Goal: Information Seeking & Learning: Check status

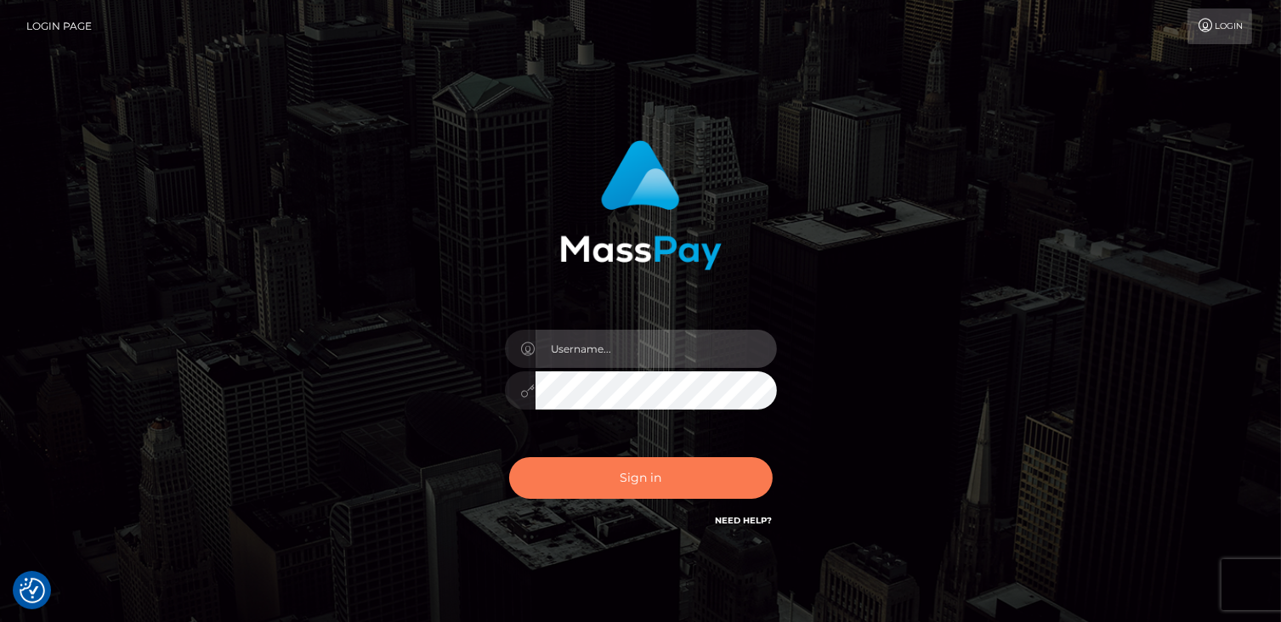
type input "catalinad"
click at [672, 490] on button "Sign in" at bounding box center [640, 478] width 263 height 42
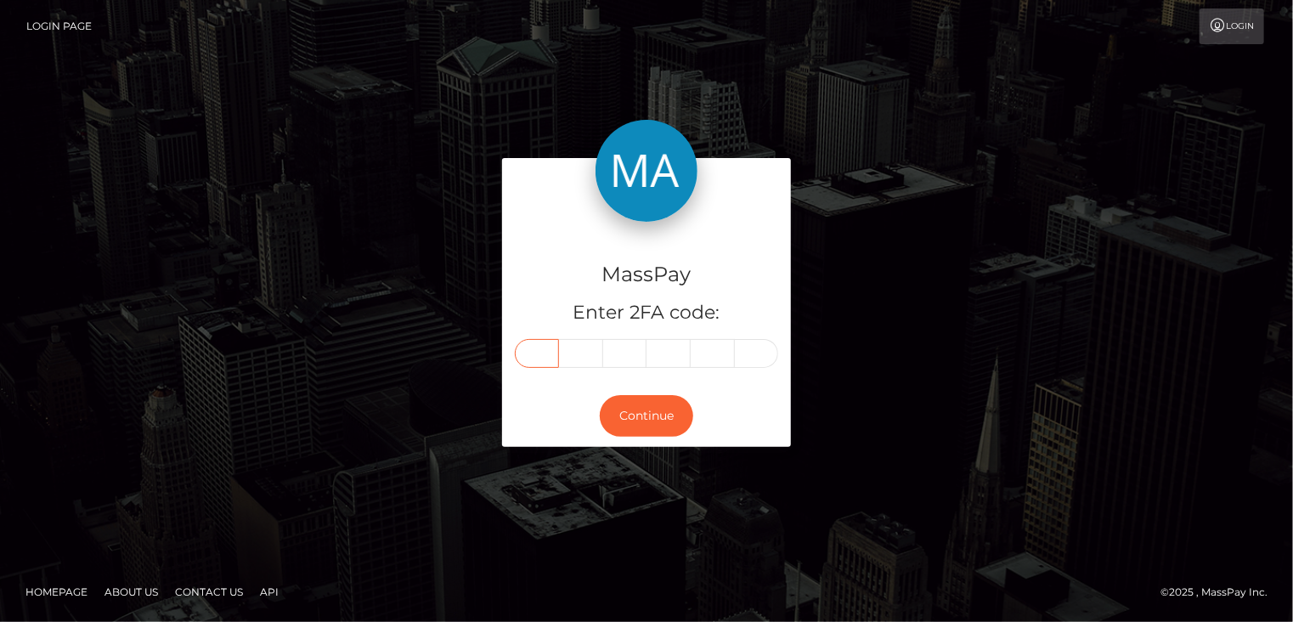
click at [521, 358] on input "text" at bounding box center [537, 353] width 44 height 29
click at [545, 344] on input "text" at bounding box center [537, 353] width 44 height 29
type input "1"
type input "5"
type input "7"
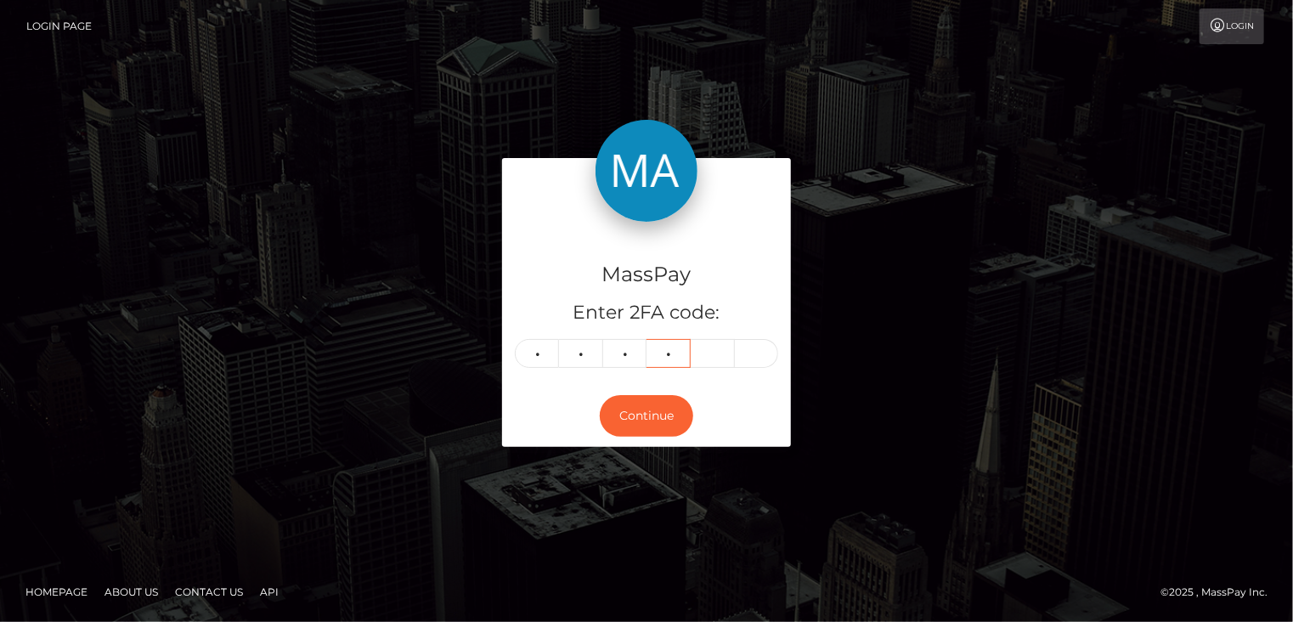
type input "0"
type input "5"
type input "7"
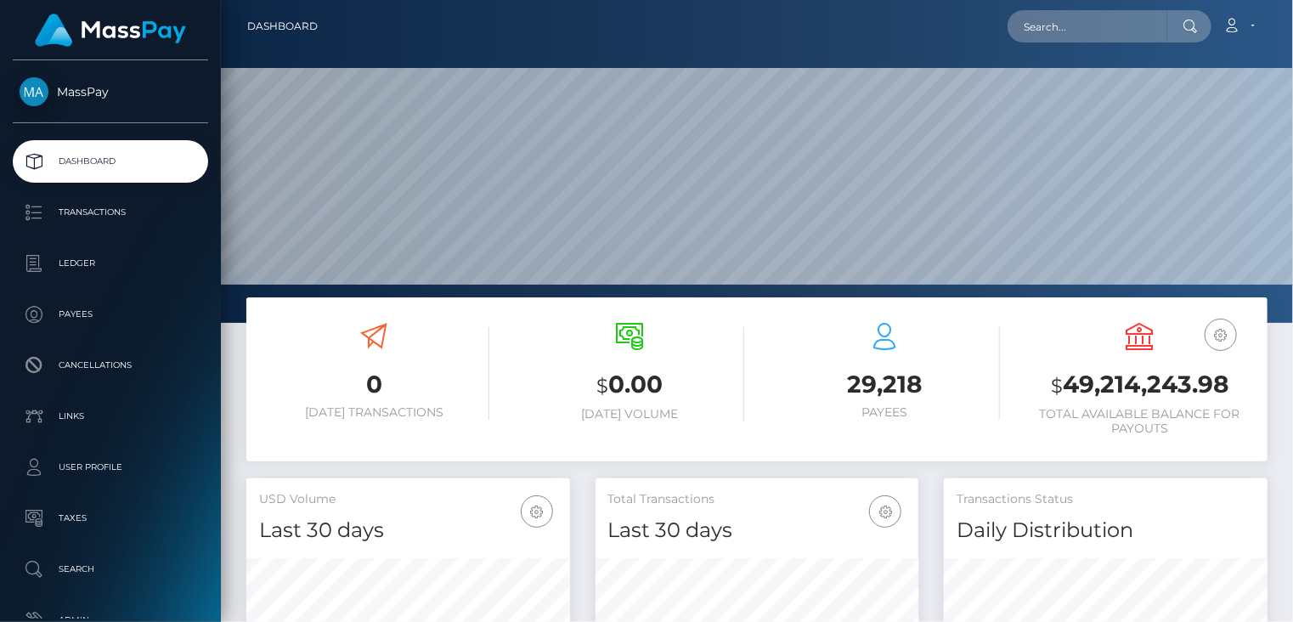
scroll to position [301, 323]
paste input "lyz31@icloud.com"
type input "lyz31@icloud.com"
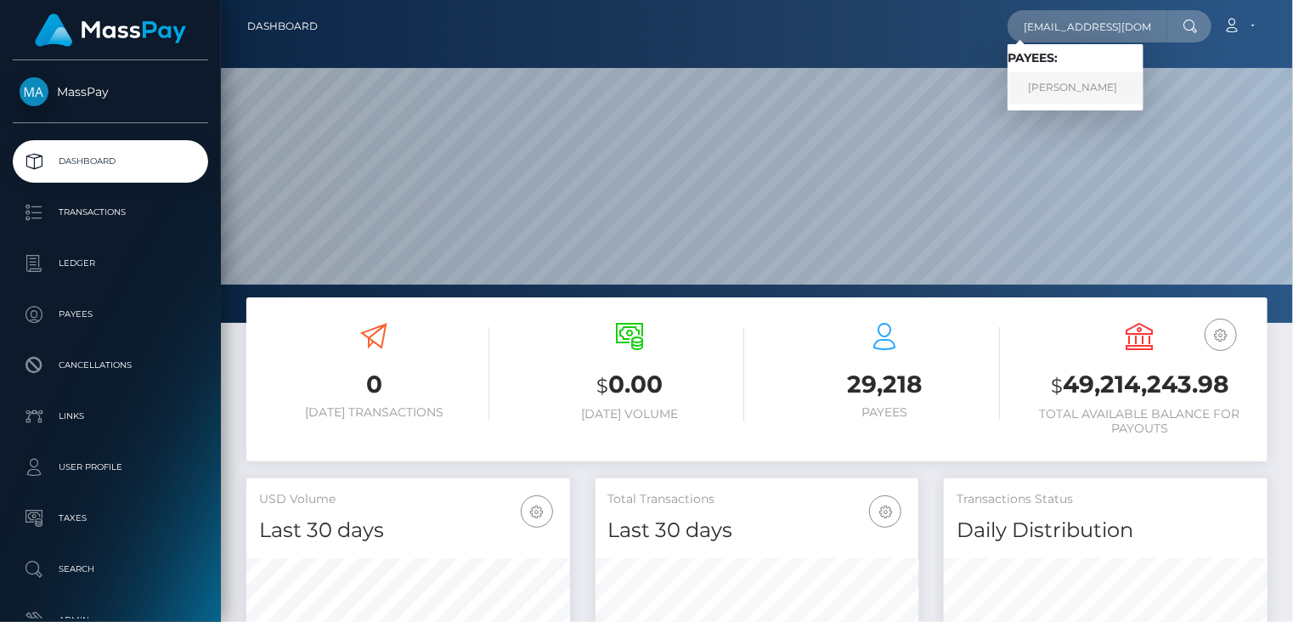
click at [1064, 95] on link "ELIZABETH FRANCO" at bounding box center [1076, 87] width 136 height 31
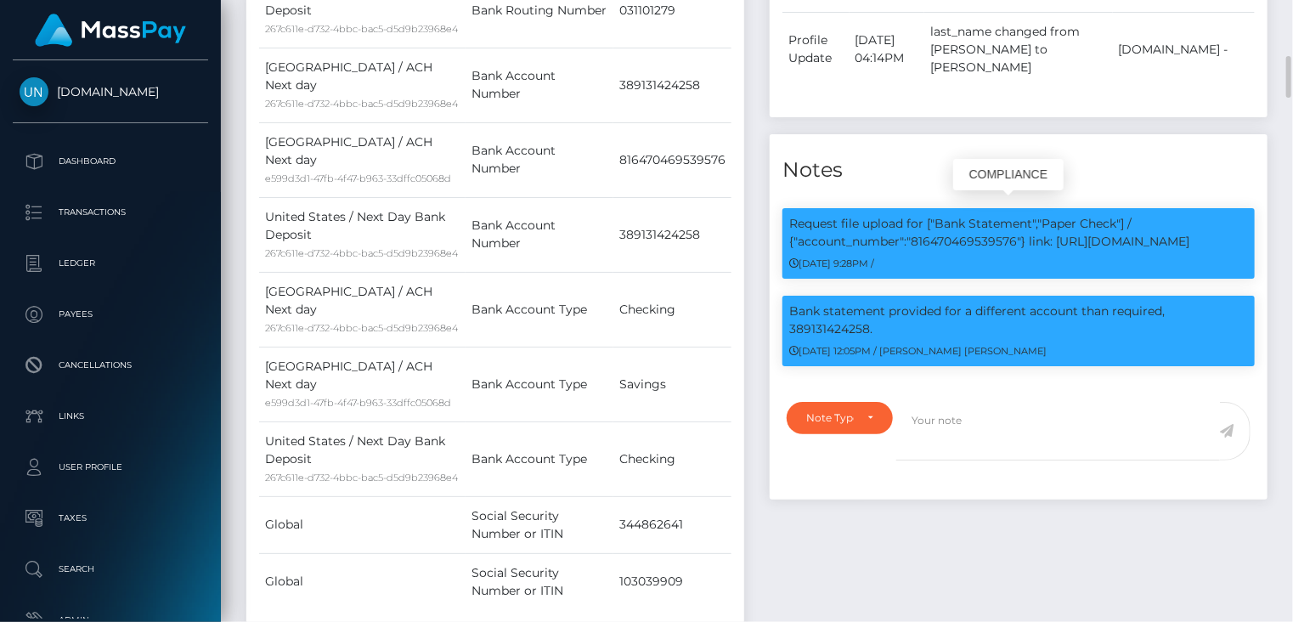
scroll to position [204, 323]
click at [988, 223] on p "Request file upload for ["Bank Statement","Paper Check"] / {"account_number":"8…" at bounding box center [1018, 233] width 459 height 36
copy p "816470469539576"
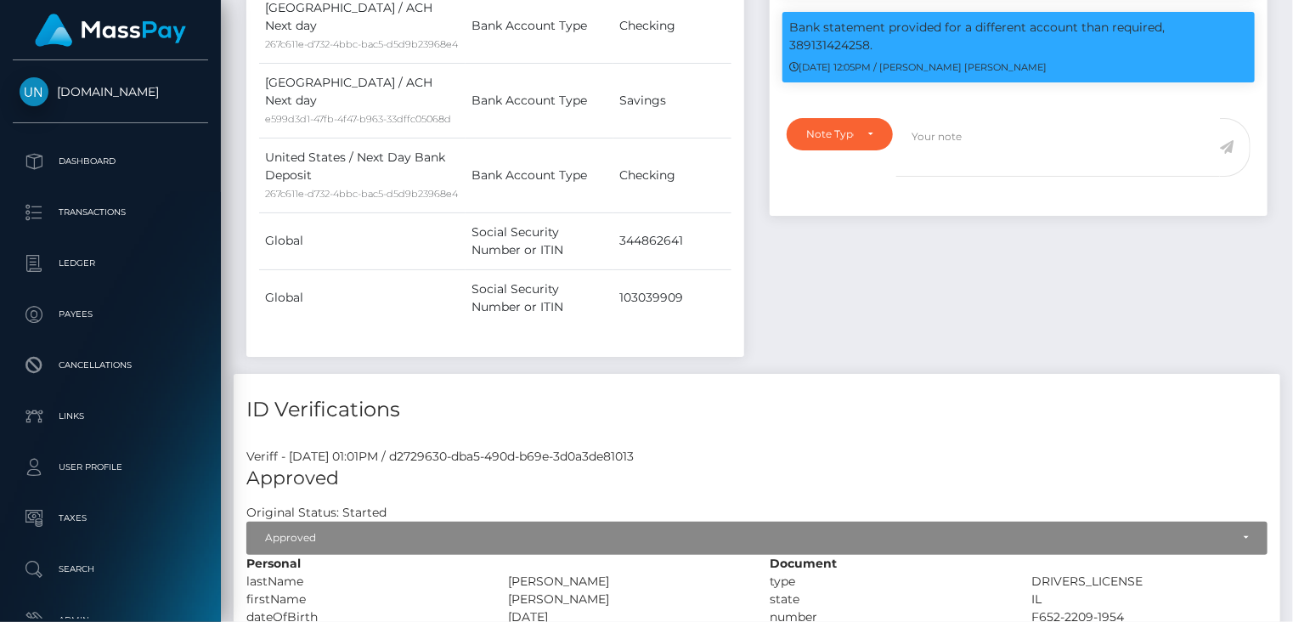
scroll to position [0, 0]
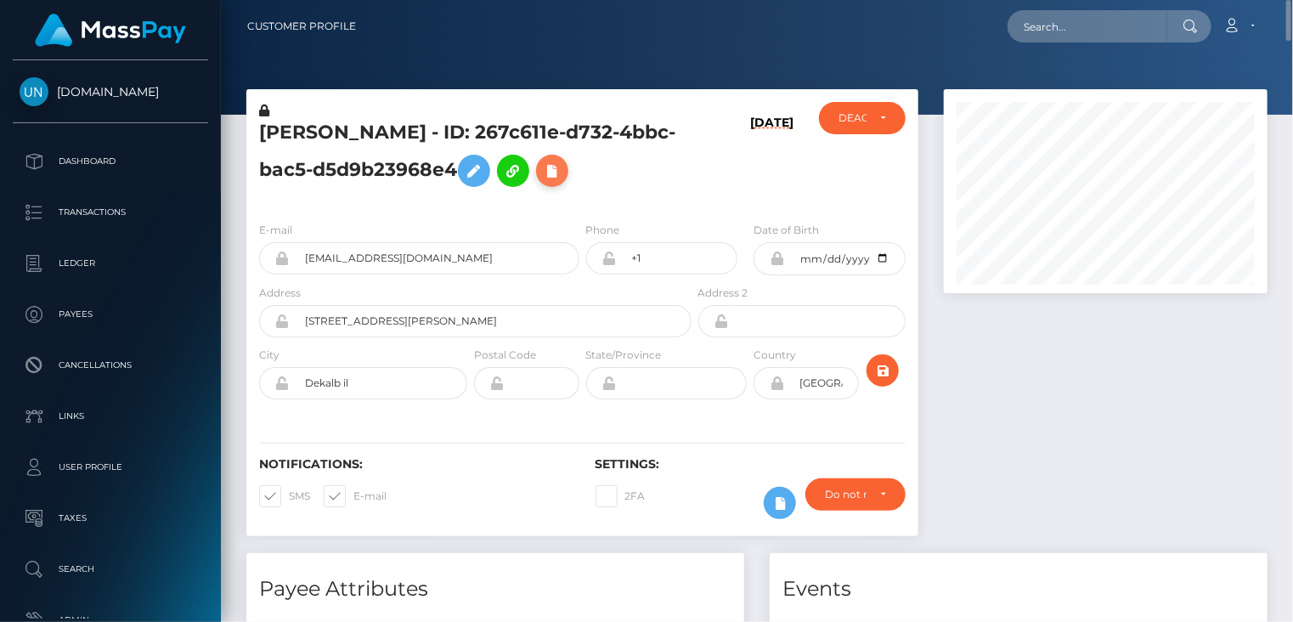
click at [563, 178] on icon at bounding box center [552, 171] width 20 height 21
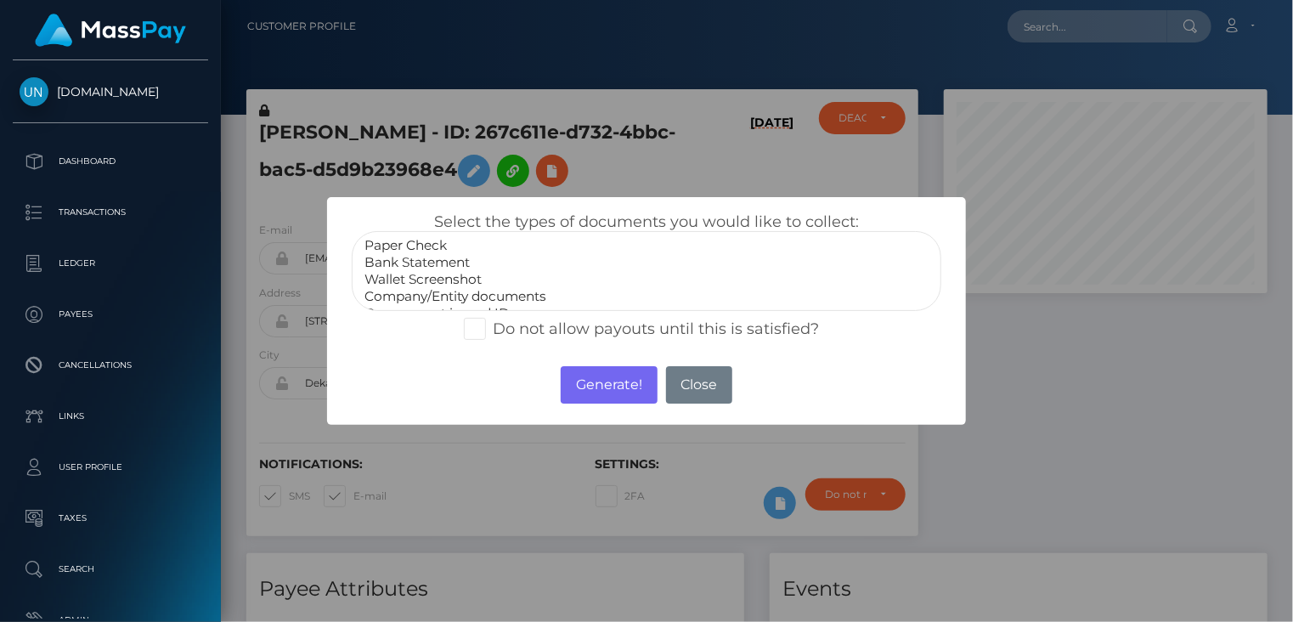
select select "Bank Statement"
click at [472, 261] on option "Bank Statement" at bounding box center [647, 262] width 568 height 17
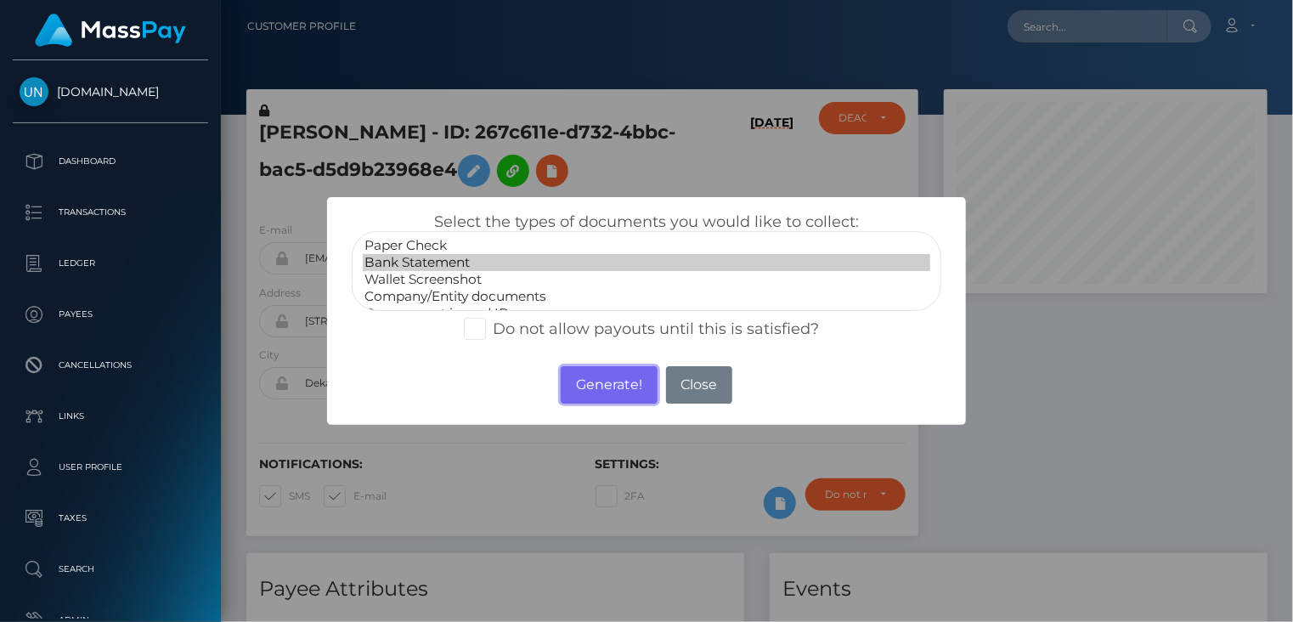
drag, startPoint x: 573, startPoint y: 388, endPoint x: 636, endPoint y: 333, distance: 83.7
click at [574, 387] on button "Generate!" at bounding box center [609, 384] width 96 height 37
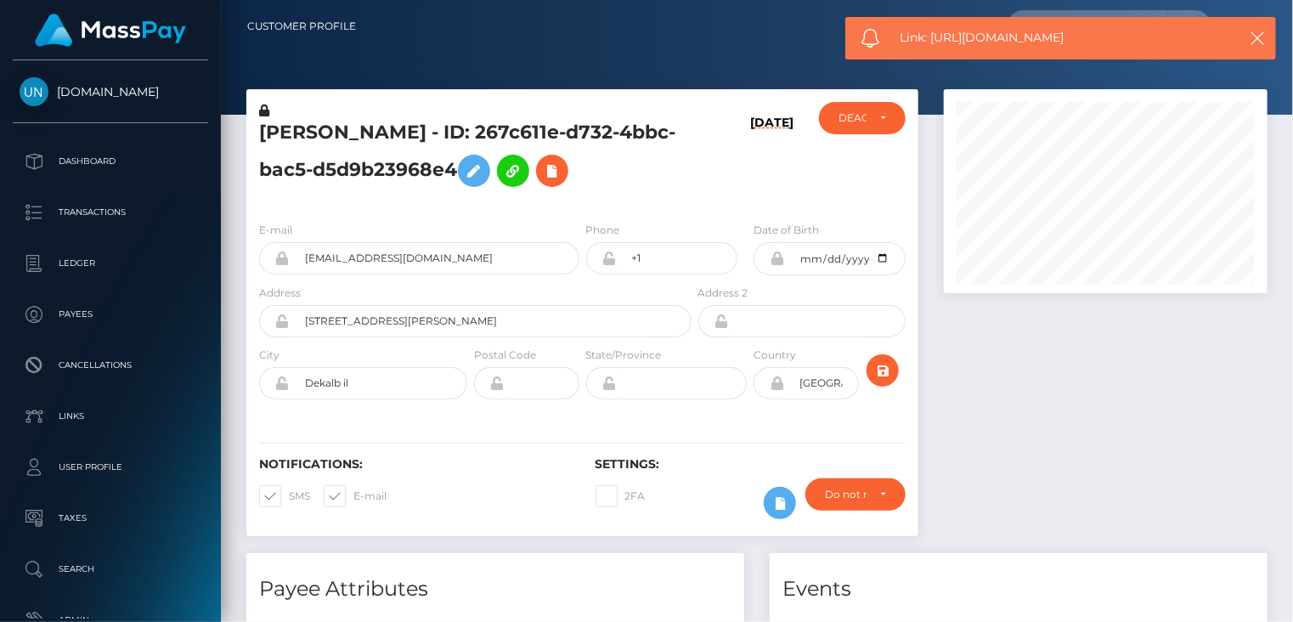
click at [972, 41] on span "Link: https://l.maspay.io/klxD0" at bounding box center [1060, 38] width 319 height 18
copy span "Link: https://l.maspay.io/klxD0"
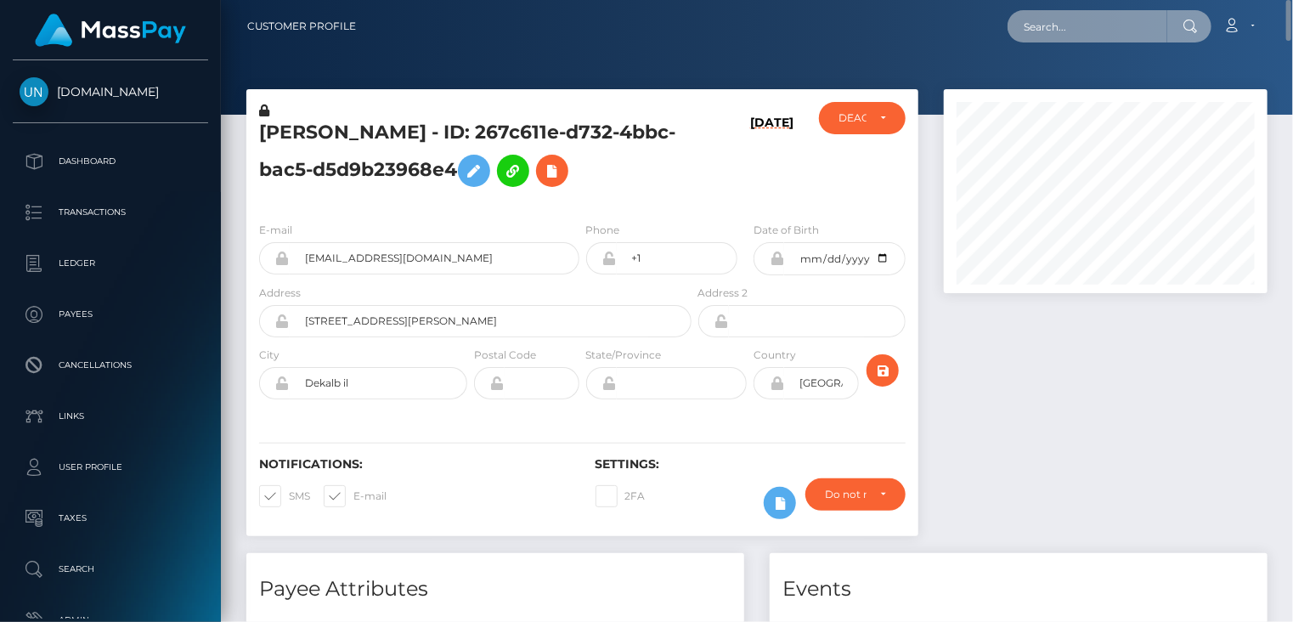
paste input "poact_QTmZqiAuD989"
type input "poact_QTmZqiAuD989"
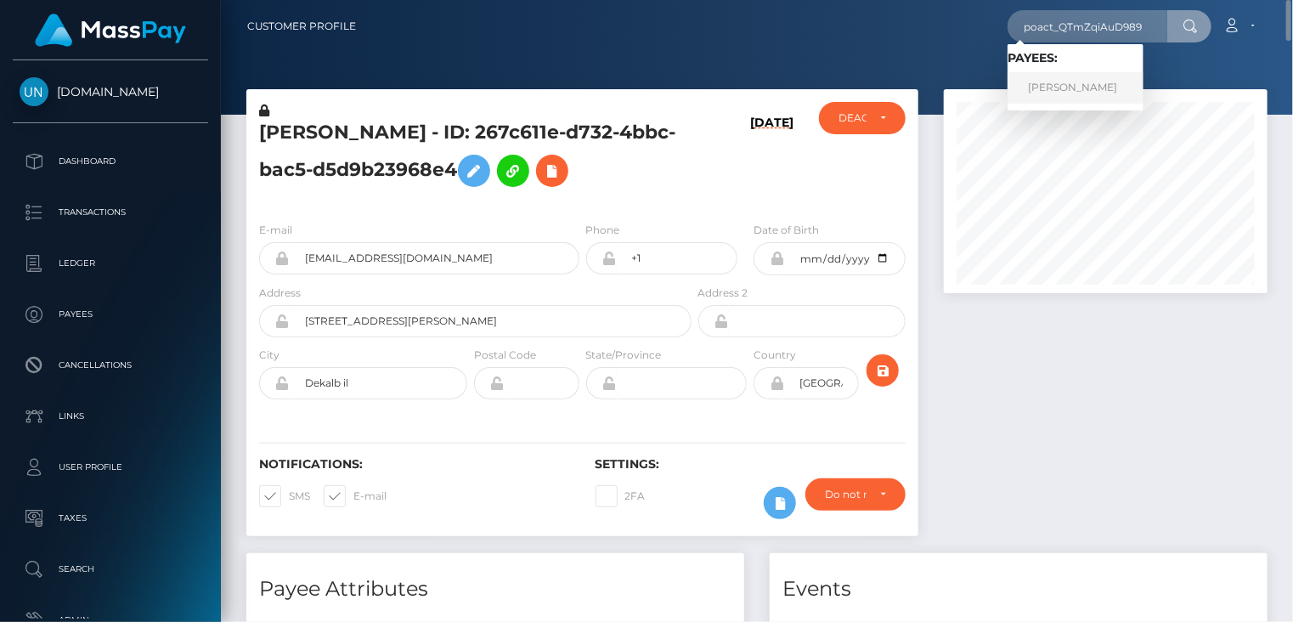
click at [1076, 82] on link "YOUSIF T ANWAR" at bounding box center [1076, 87] width 136 height 31
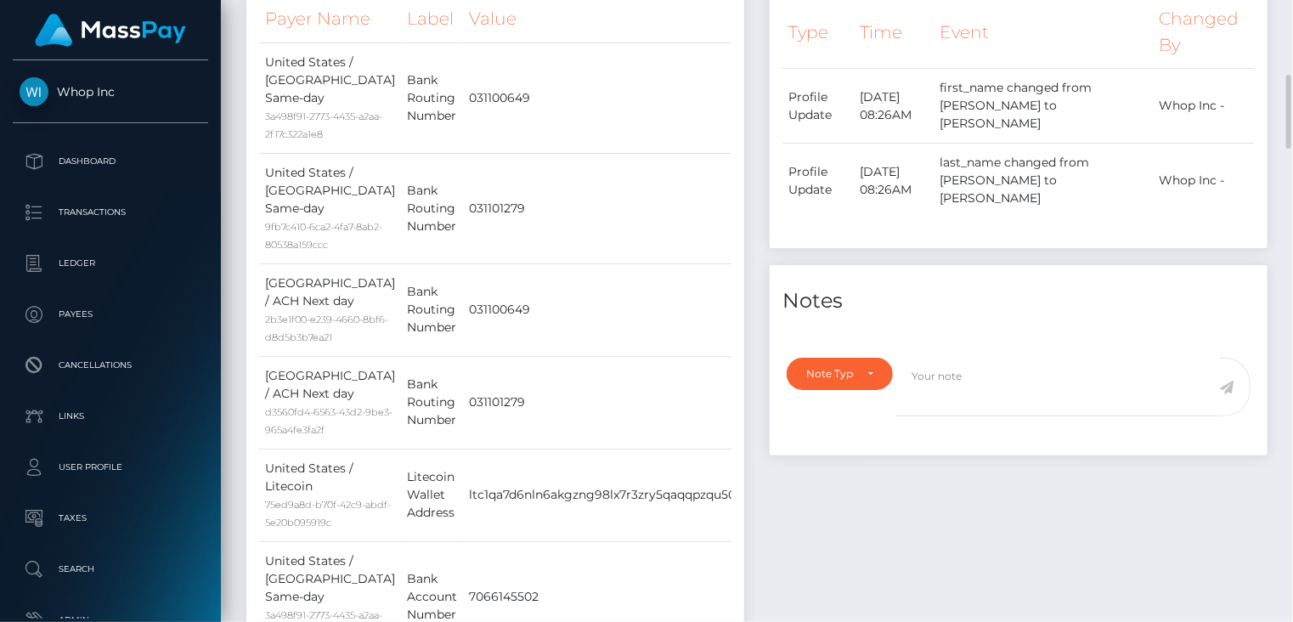
scroll to position [64, 0]
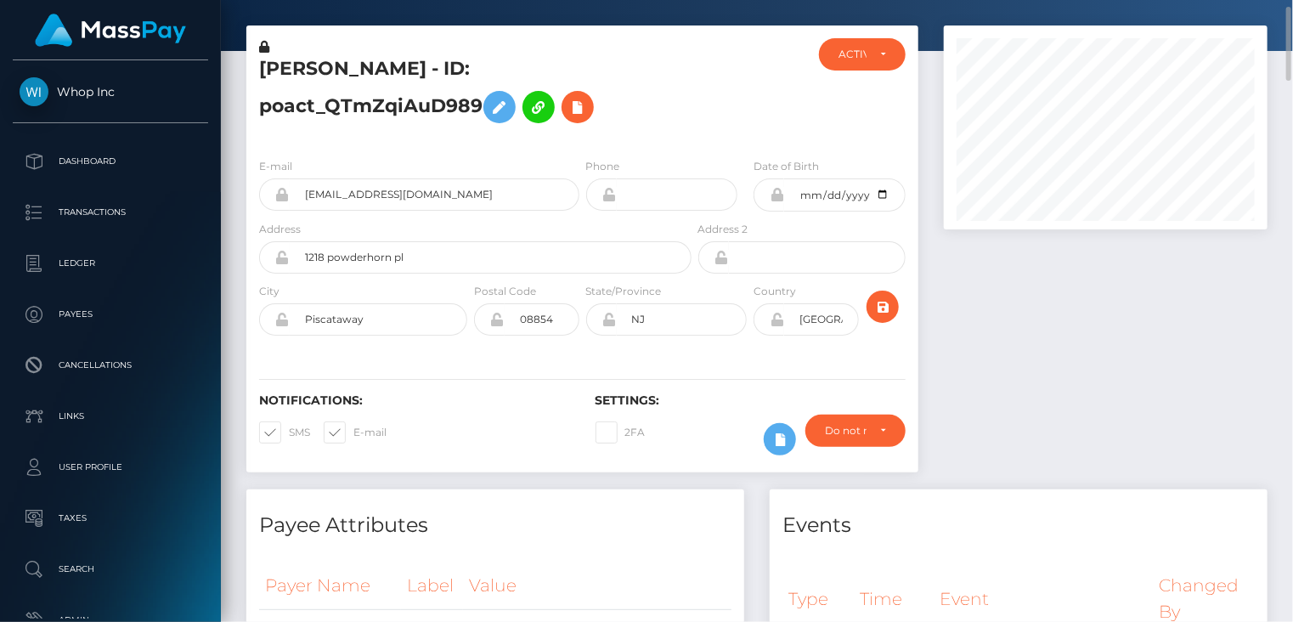
click at [393, 82] on h5 "[PERSON_NAME] - ID: poact_QTmZqiAuD989" at bounding box center [470, 94] width 423 height 76
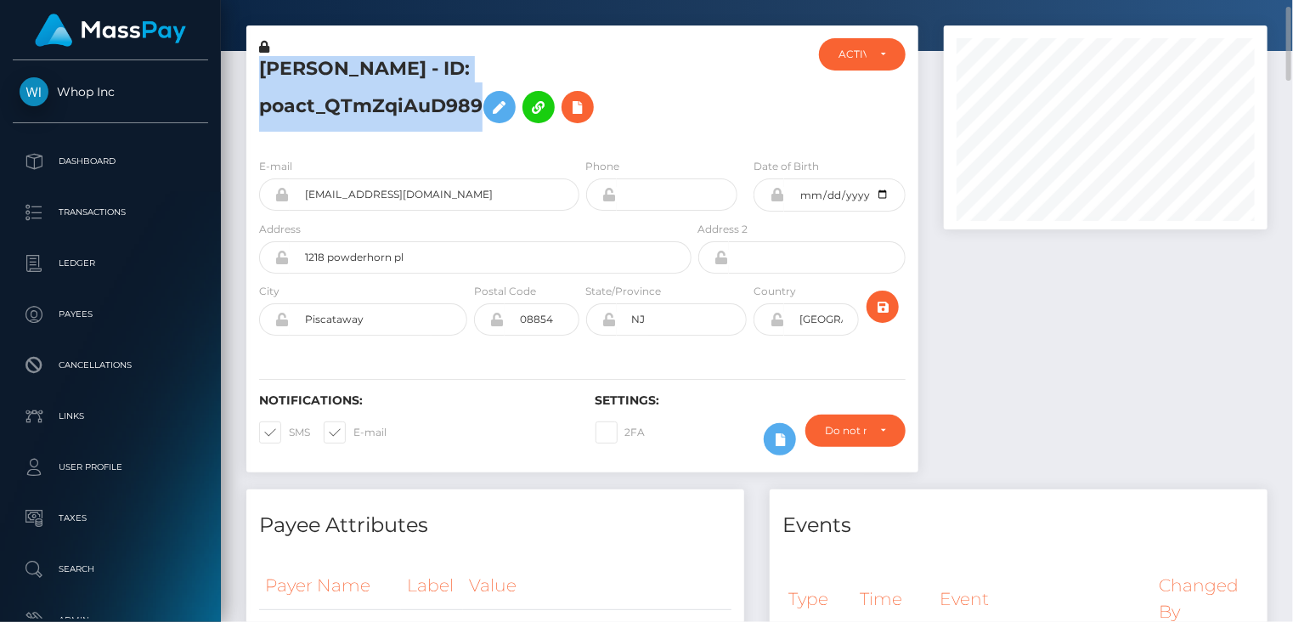
click at [393, 82] on h5 "[PERSON_NAME] - ID: poact_QTmZqiAuD989" at bounding box center [470, 94] width 423 height 76
copy h5 "[PERSON_NAME] - ID: poact_QTmZqiAuD989"
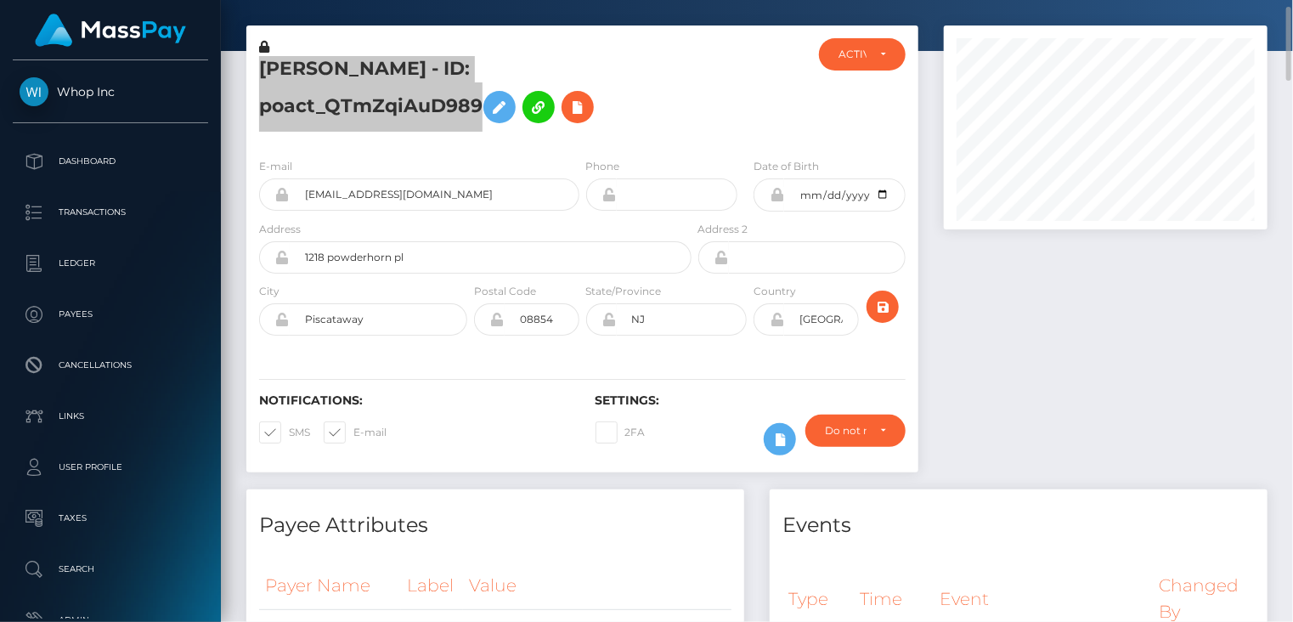
scroll to position [0, 0]
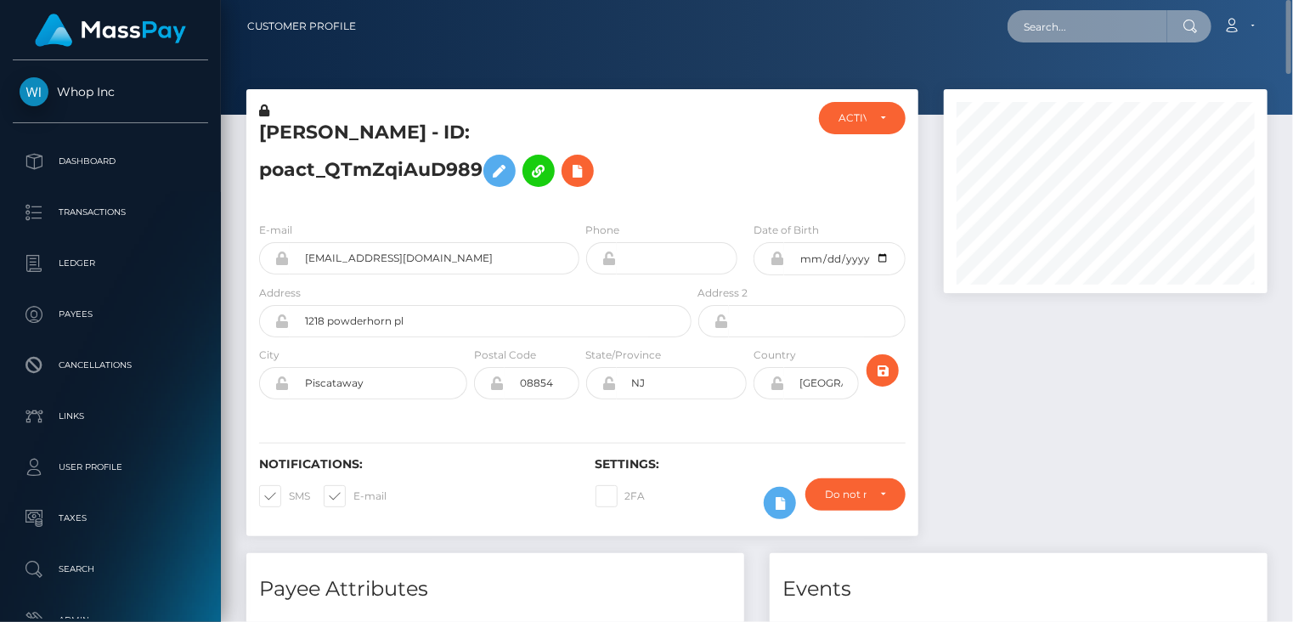
paste input "poact_OWXJw96cCBis"
type input "poact_OWXJw96cCBis"
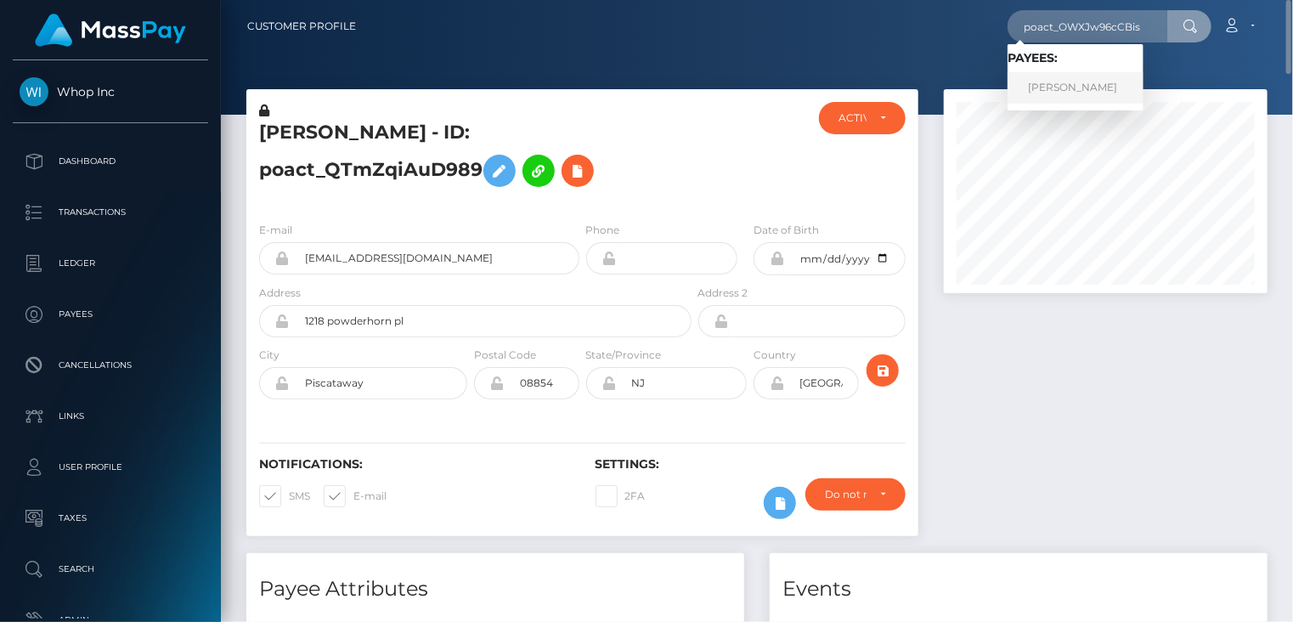
click at [1074, 82] on link "Oyinda Oshinbolu" at bounding box center [1076, 87] width 136 height 31
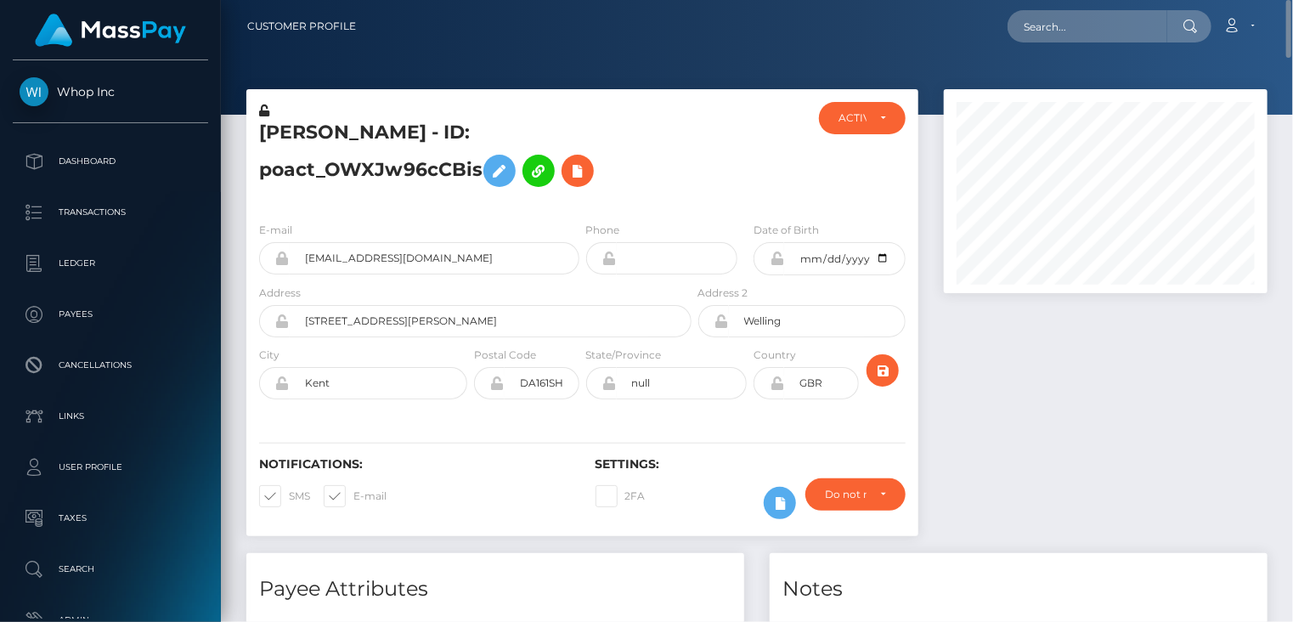
click at [389, 139] on h5 "Oyinda Oshinbolu - ID: poact_OWXJw96cCBis" at bounding box center [470, 158] width 423 height 76
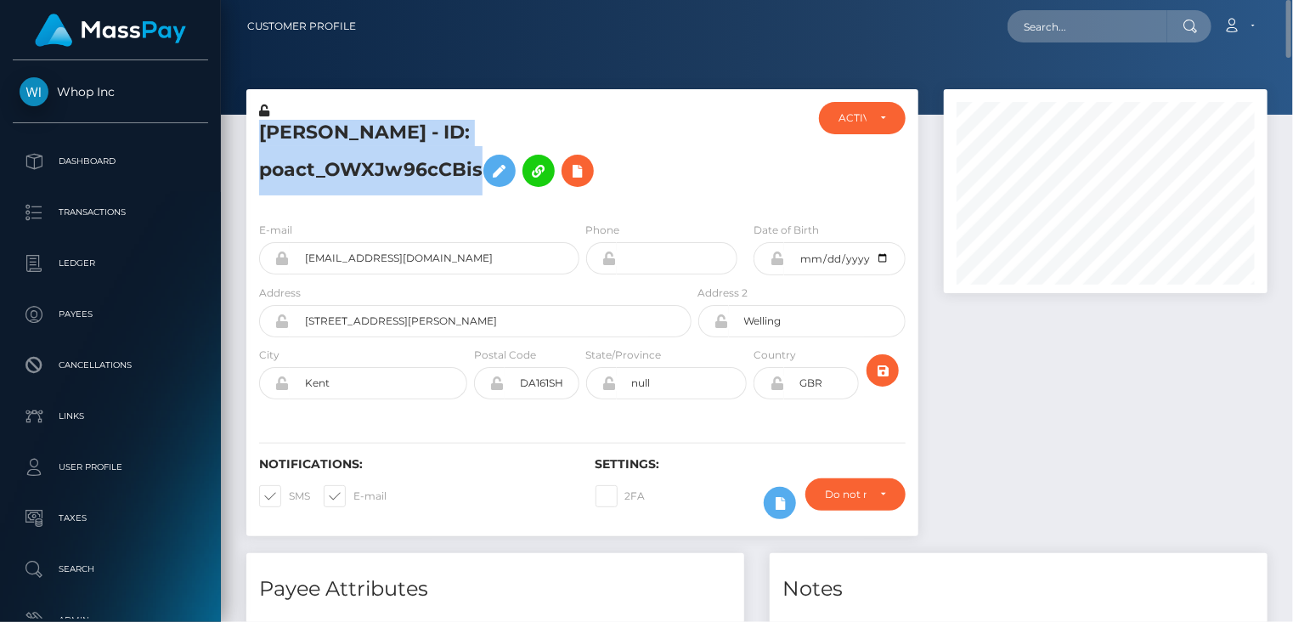
click at [389, 139] on h5 "Oyinda Oshinbolu - ID: poact_OWXJw96cCBis" at bounding box center [470, 158] width 423 height 76
copy h5 "Oyinda Oshinbolu - ID: poact_OWXJw96cCBis"
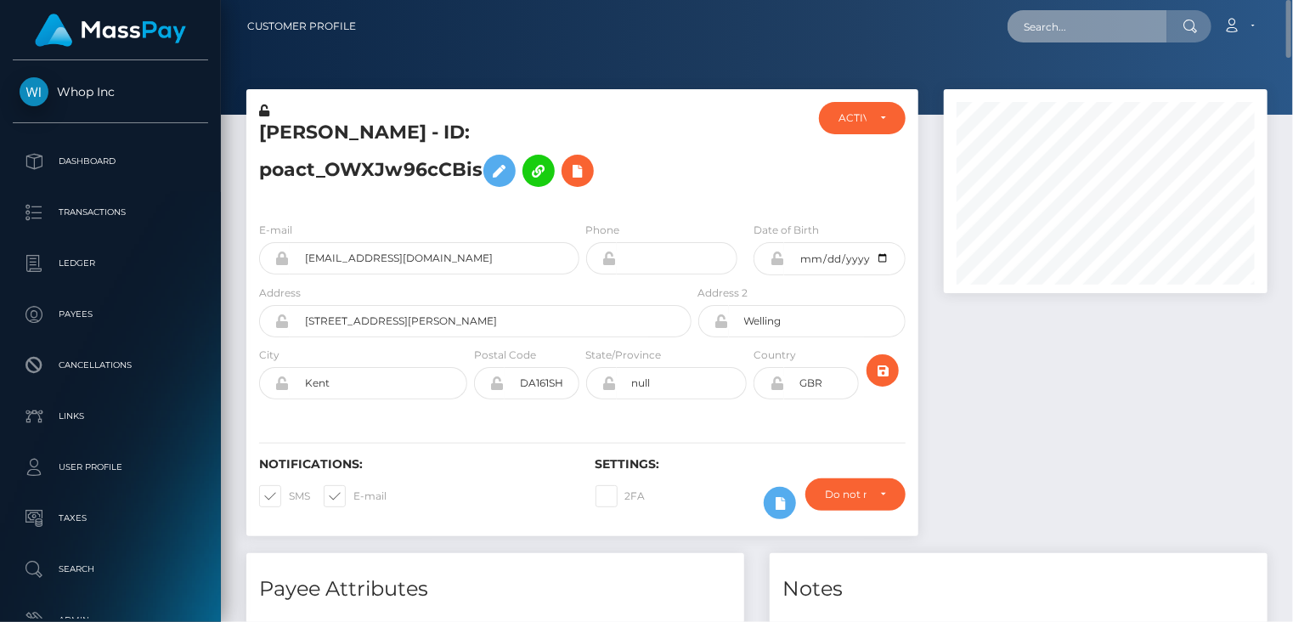
click at [1060, 31] on input "text" at bounding box center [1088, 26] width 160 height 32
paste input "poact_KmdxnnOp8zlD"
type input "poact_KmdxnnOp8zlD"
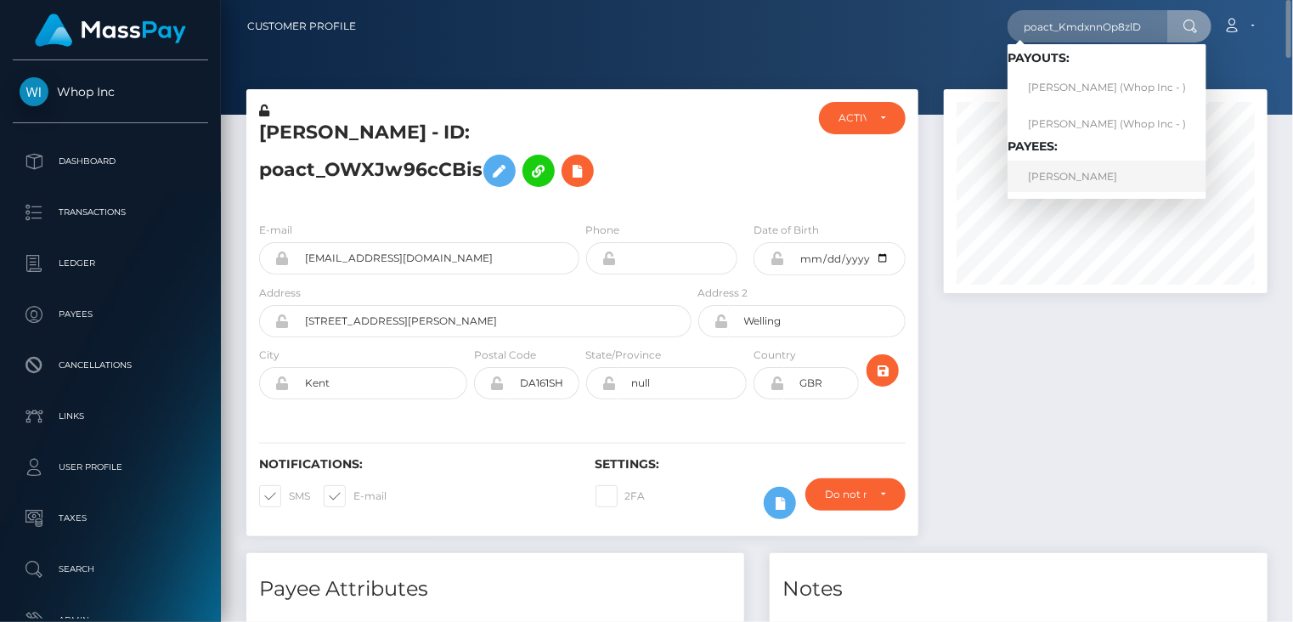
click at [1121, 173] on link "TAMARA MELKONYAN" at bounding box center [1107, 176] width 199 height 31
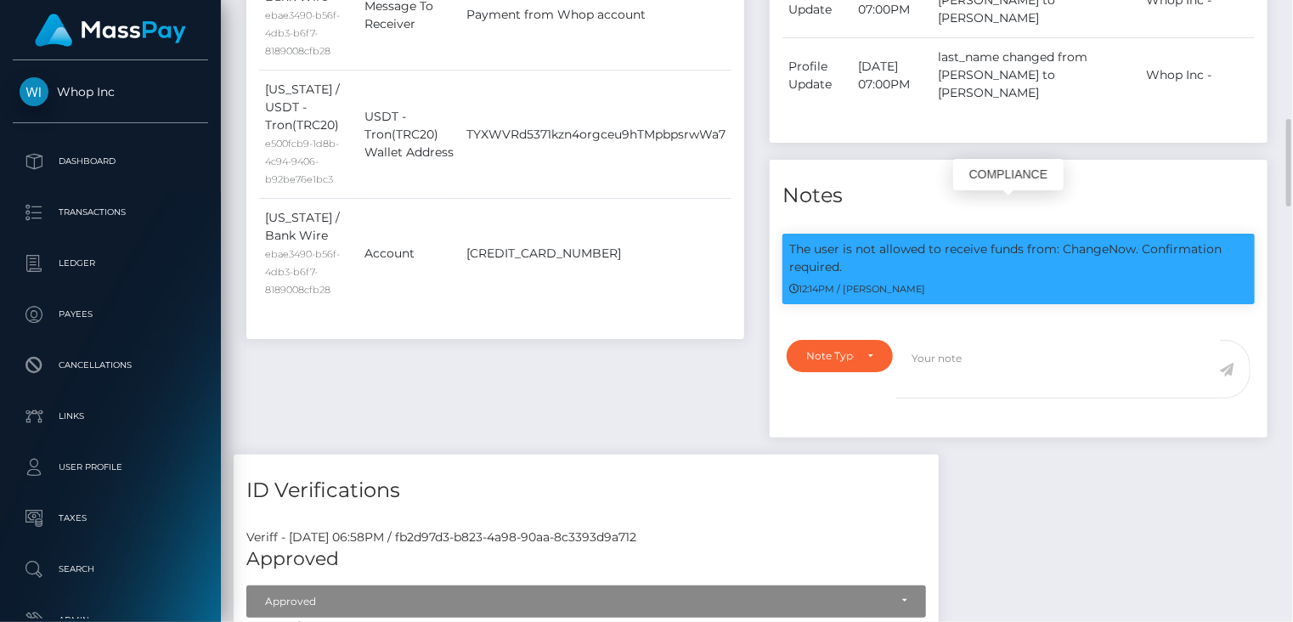
scroll to position [204, 323]
drag, startPoint x: 786, startPoint y: 209, endPoint x: 845, endPoint y: 226, distance: 61.9
click at [845, 234] on div "The user is not allowed to receive funds from: ChangeNow. Confirmation required…" at bounding box center [1019, 269] width 472 height 71
copy p "The user is not allowed to receive funds from: ChangeNow. Confirmation required."
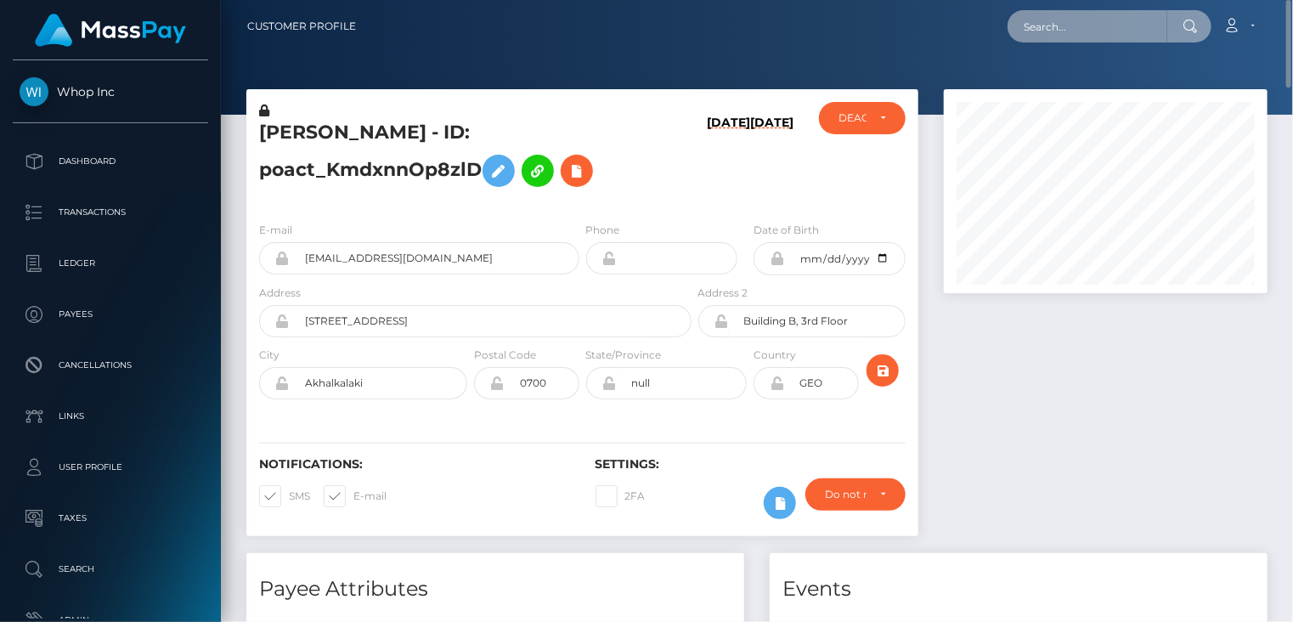
paste input "pact_L0s3yC3ThnfeM"
drag, startPoint x: 1162, startPoint y: 30, endPoint x: 1019, endPoint y: 21, distance: 143.9
click at [1019, 21] on input "pact_L0s3yC3ThnfeM" at bounding box center [1088, 26] width 160 height 32
paste input "oact_aL9E6XEoVqLK"
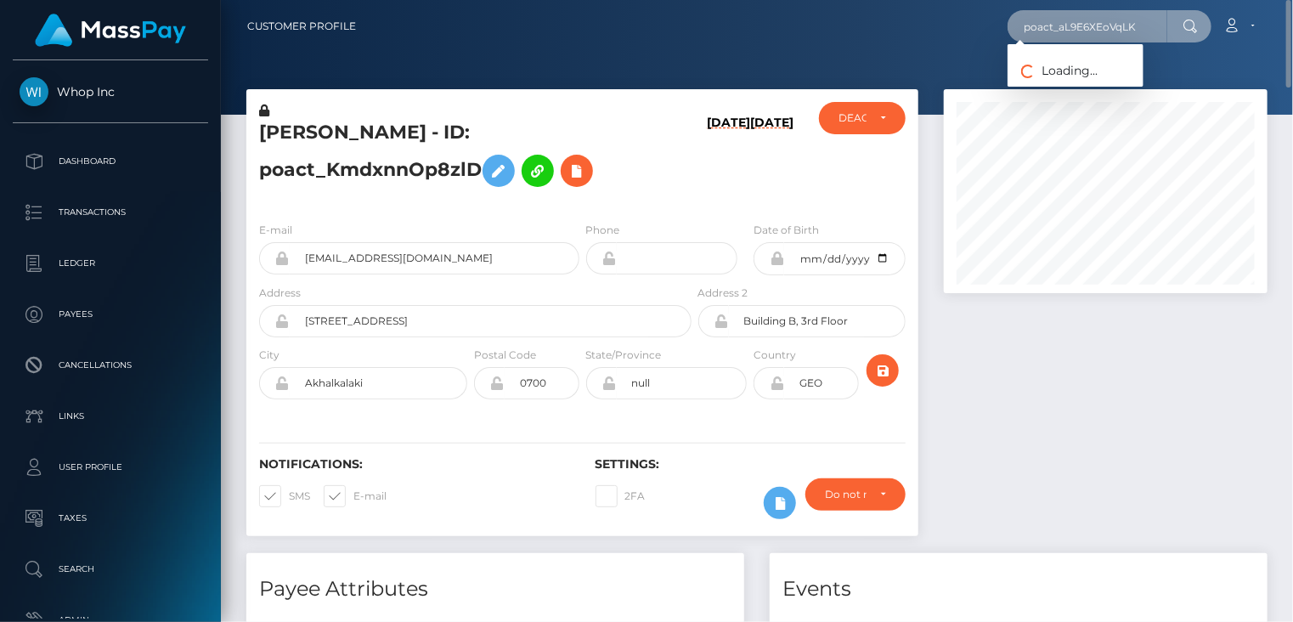
type input "poact_aL9E6XEoVqLK"
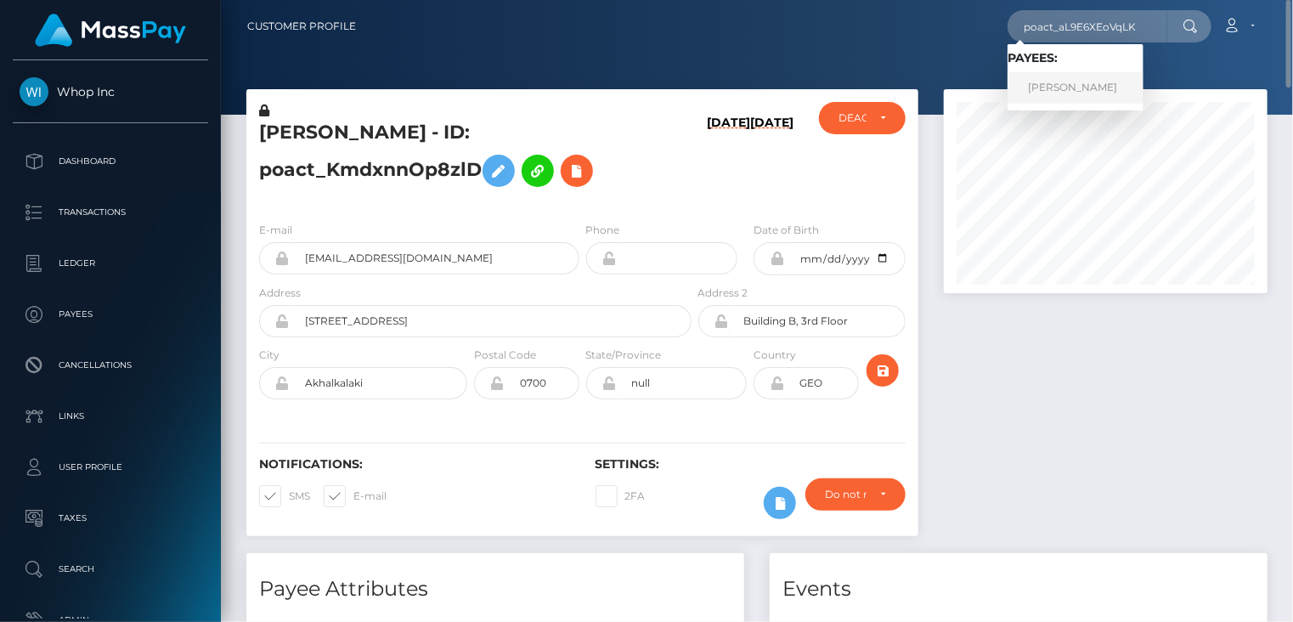
click at [1094, 85] on link "EVAN LOPEZ" at bounding box center [1076, 87] width 136 height 31
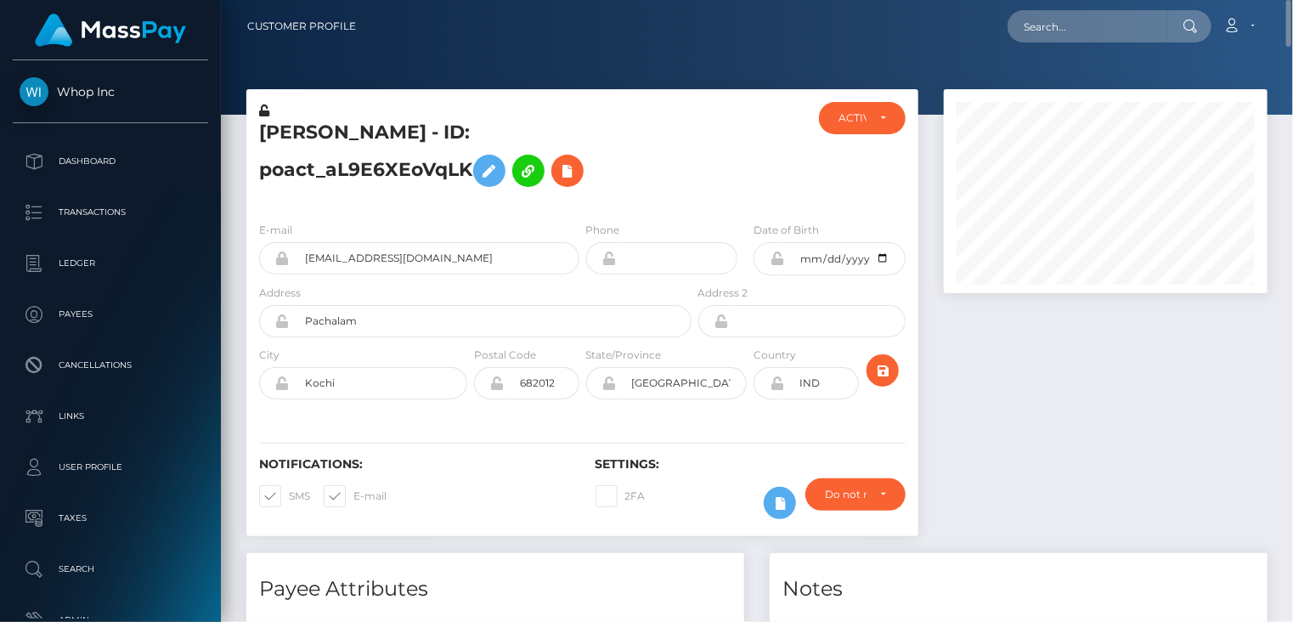
click at [393, 128] on h5 "[PERSON_NAME] - ID: poact_aL9E6XEoVqLK" at bounding box center [470, 158] width 423 height 76
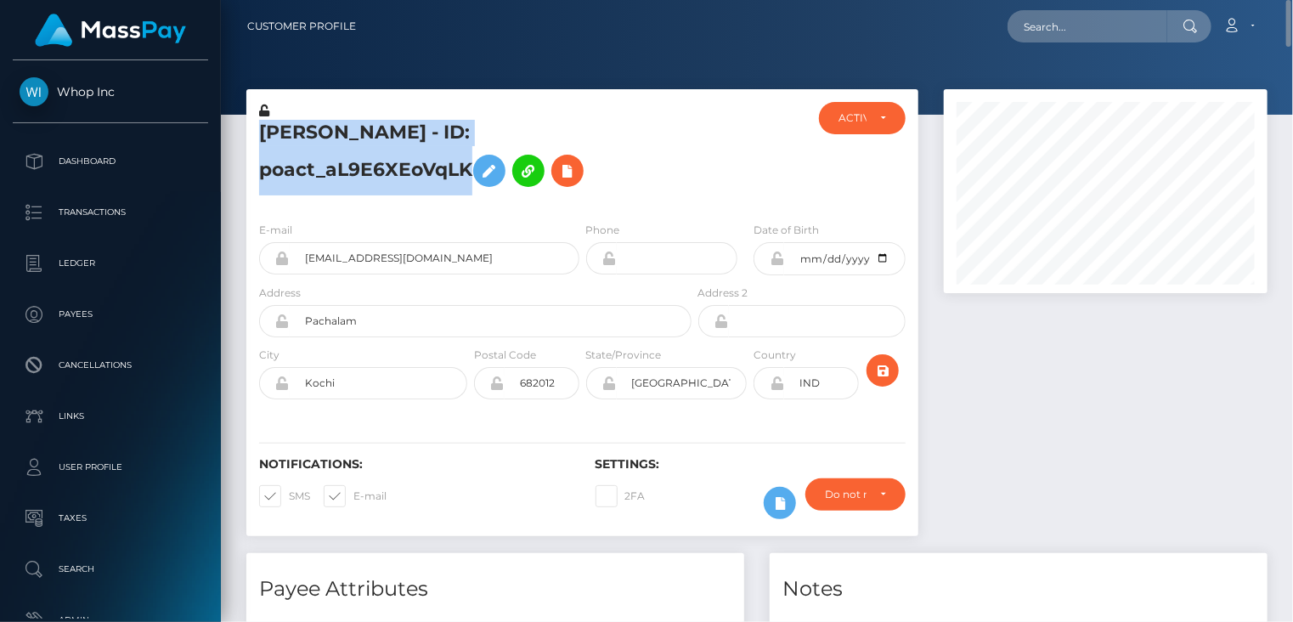
click at [393, 128] on h5 "[PERSON_NAME] - ID: poact_aL9E6XEoVqLK" at bounding box center [470, 158] width 423 height 76
copy h5 "[PERSON_NAME] - ID: poact_aL9E6XEoVqLK"
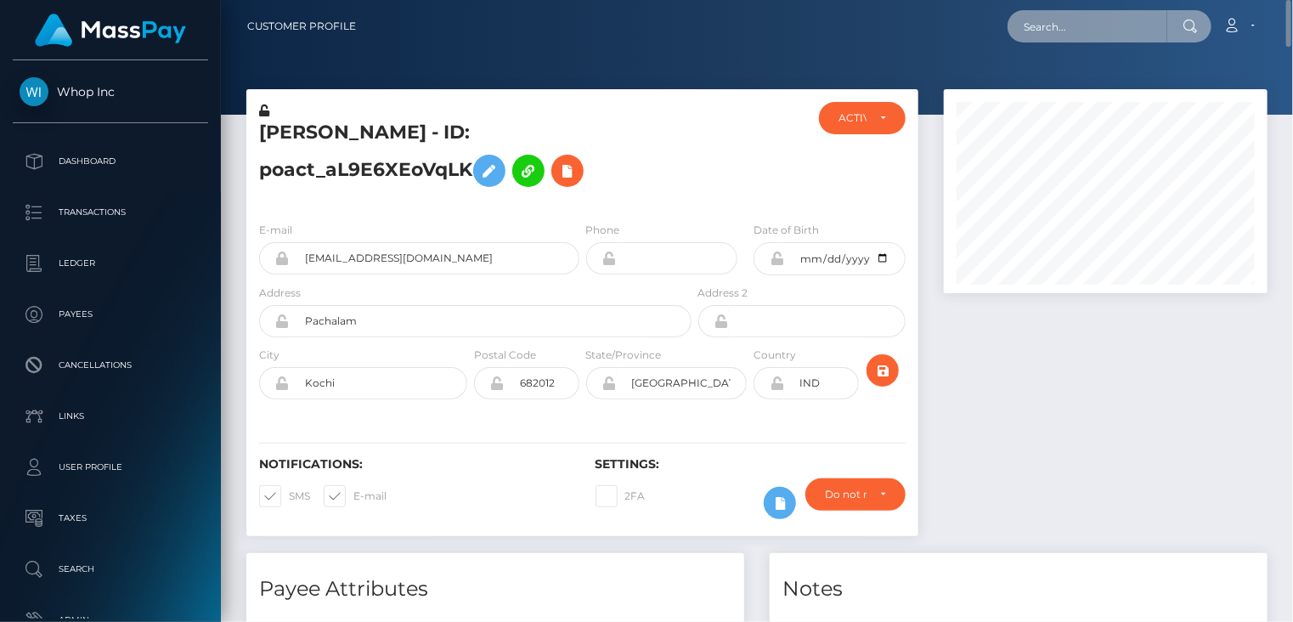
paste input "pout_My0pfGAI955Tn"
type input "pout_My0pfGAI955Tn"
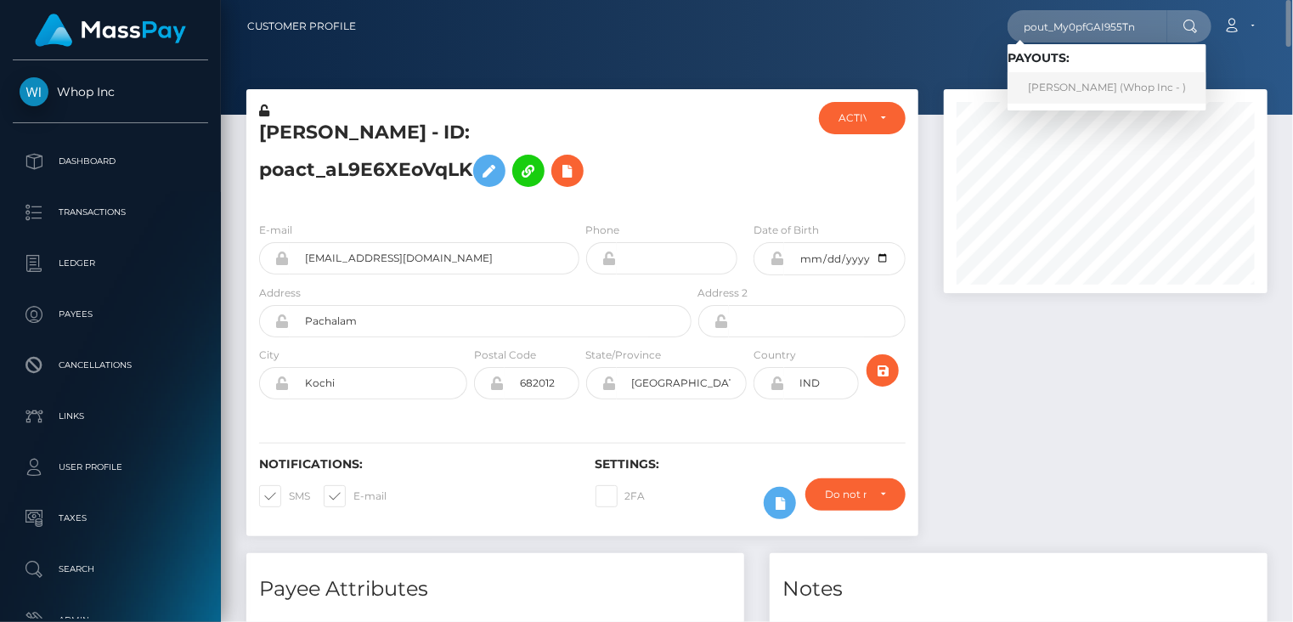
click at [1080, 87] on link "Taha Hussain (Whop Inc - )" at bounding box center [1107, 87] width 199 height 31
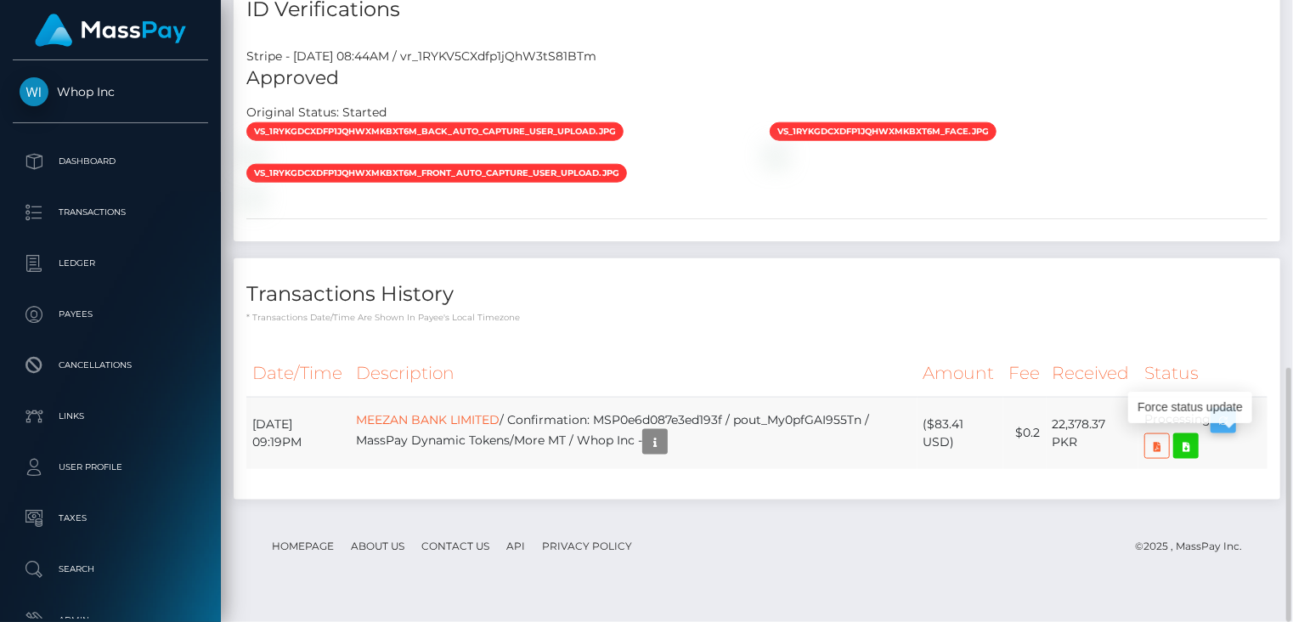
scroll to position [204, 323]
click at [1231, 432] on icon "button" at bounding box center [1223, 420] width 20 height 21
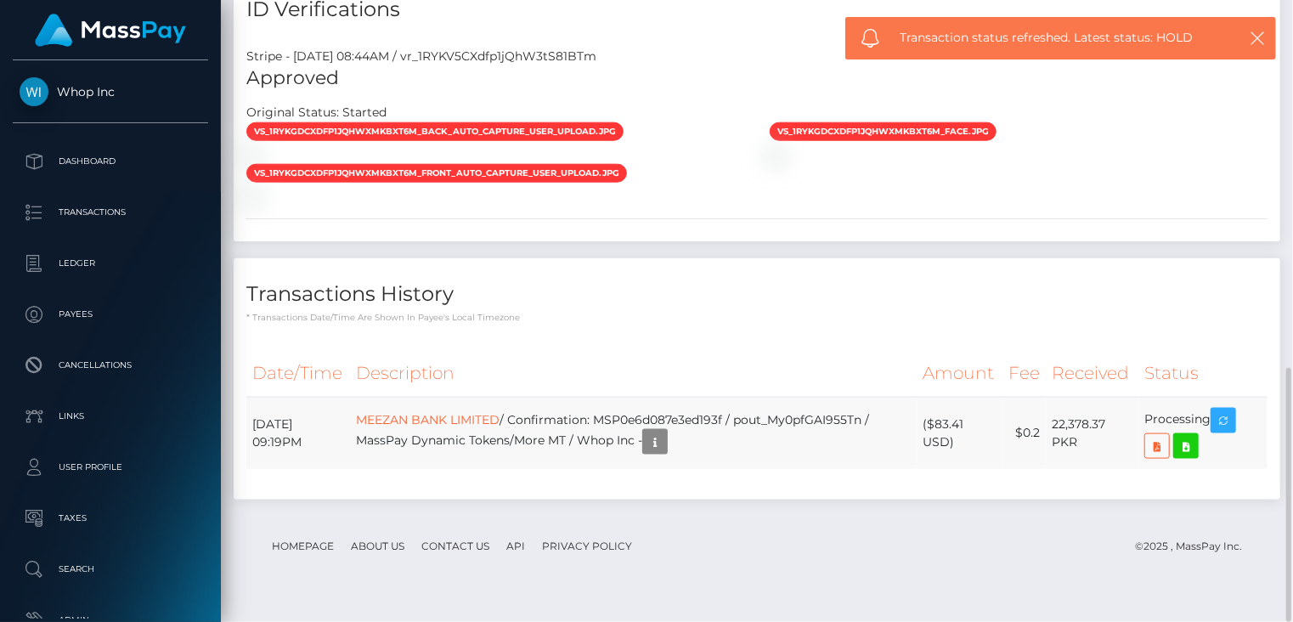
click at [738, 437] on td "MEEZAN BANK LIMITED / Confirmation: MSP0e6d087e3ed193f / pout_My0pfGAI955Tn / M…" at bounding box center [634, 433] width 568 height 72
copy td "MSP0e6d087e3ed193f"
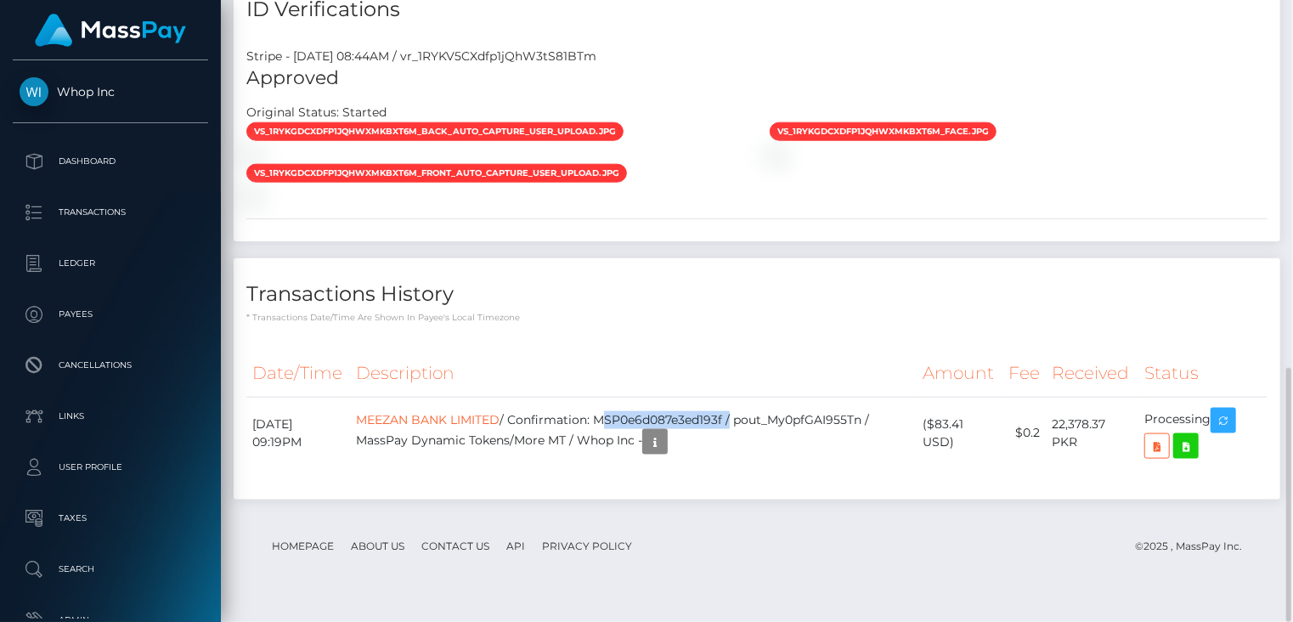
scroll to position [0, 0]
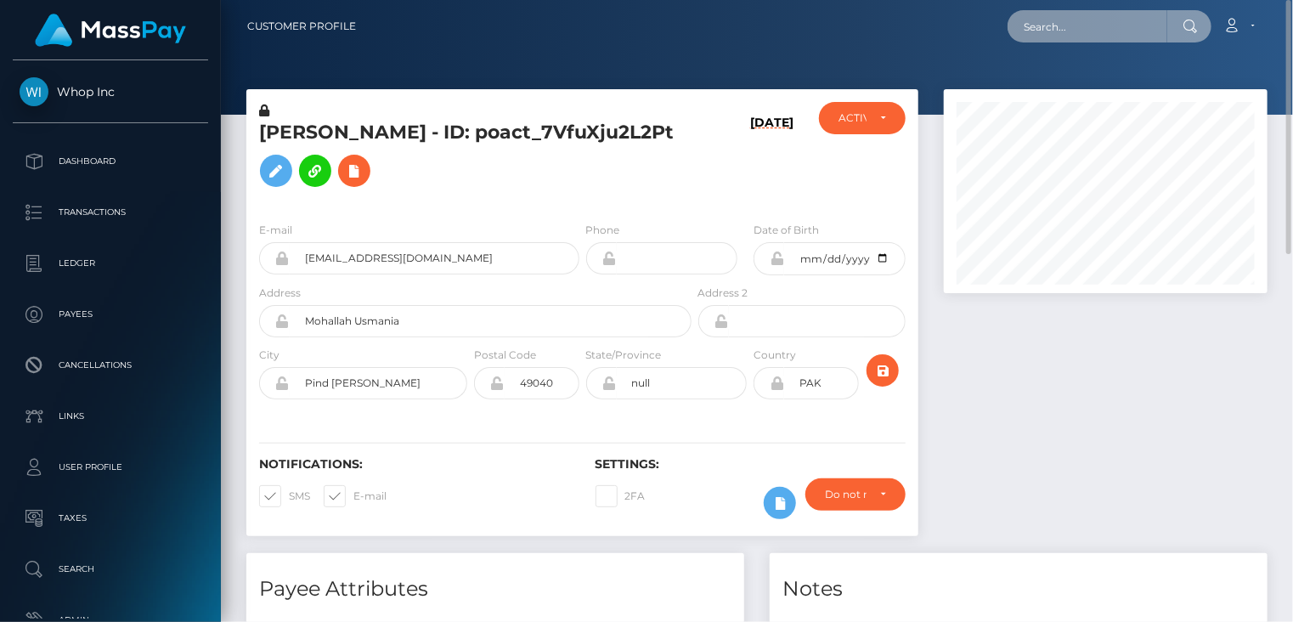
paste input "MSP643632b4cc97e29"
type input "MSP643632b4cc97e29"
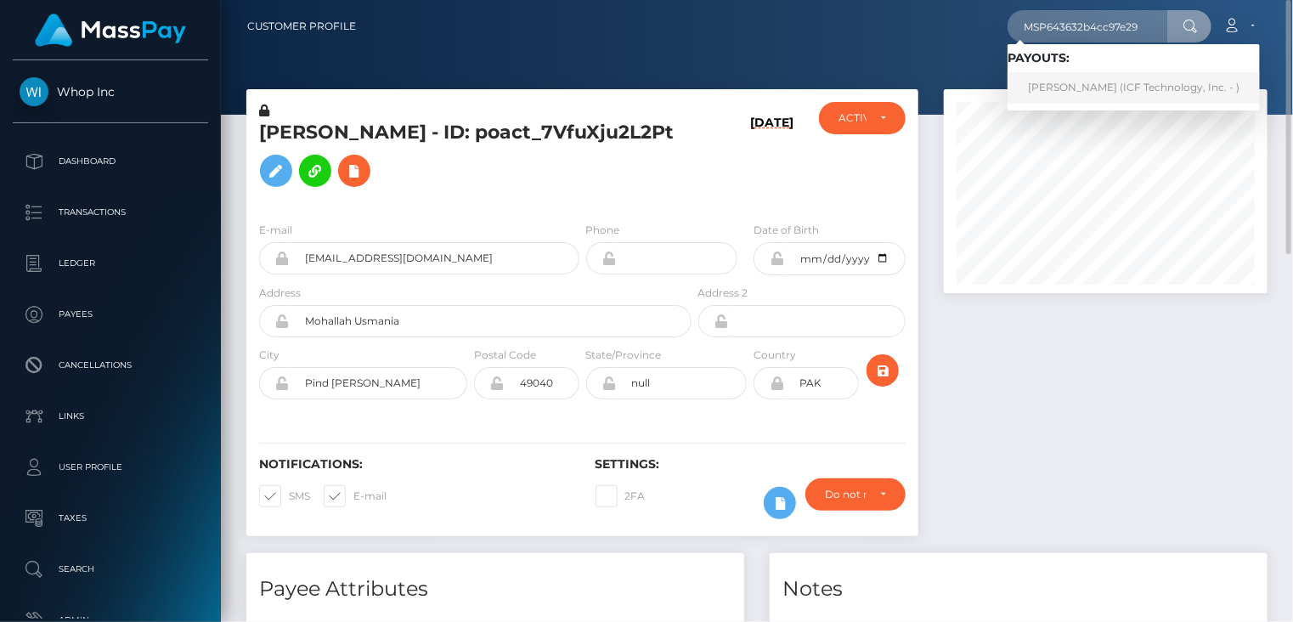
click at [1096, 97] on link "[PERSON_NAME] (ICF Technology, Inc. - )" at bounding box center [1134, 87] width 252 height 31
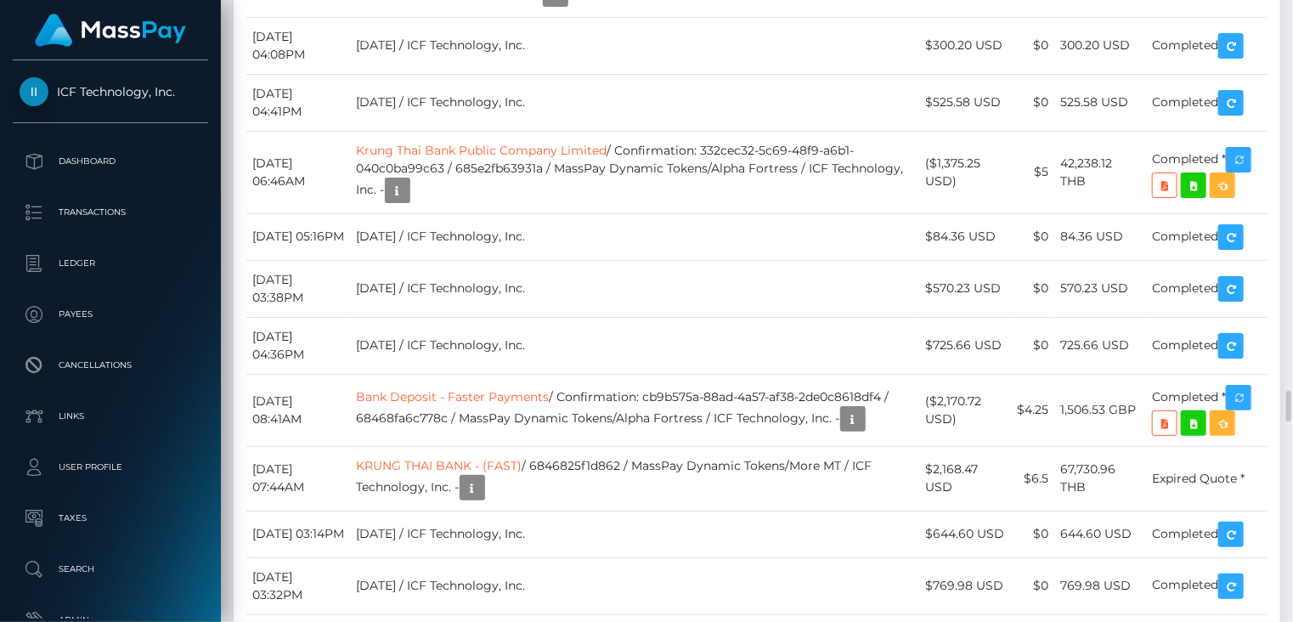
scroll to position [8218, 0]
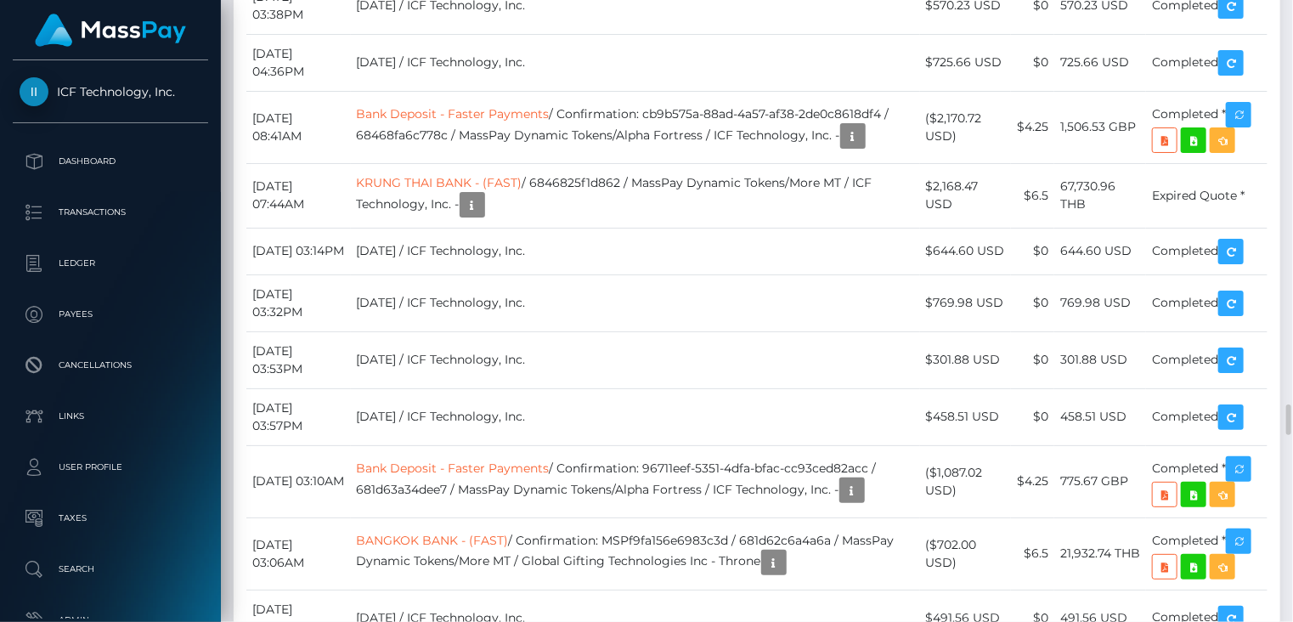
click at [639, 161] on div "Date/Time Description Amount Fee Received Status Bank Deposit - Faster Payments" at bounding box center [757, 183] width 1047 height 4077
click at [1247, 388] on body "ICF Technology, Inc. Dashboard Transactions Ledger Payees Links" at bounding box center [646, 311] width 1293 height 622
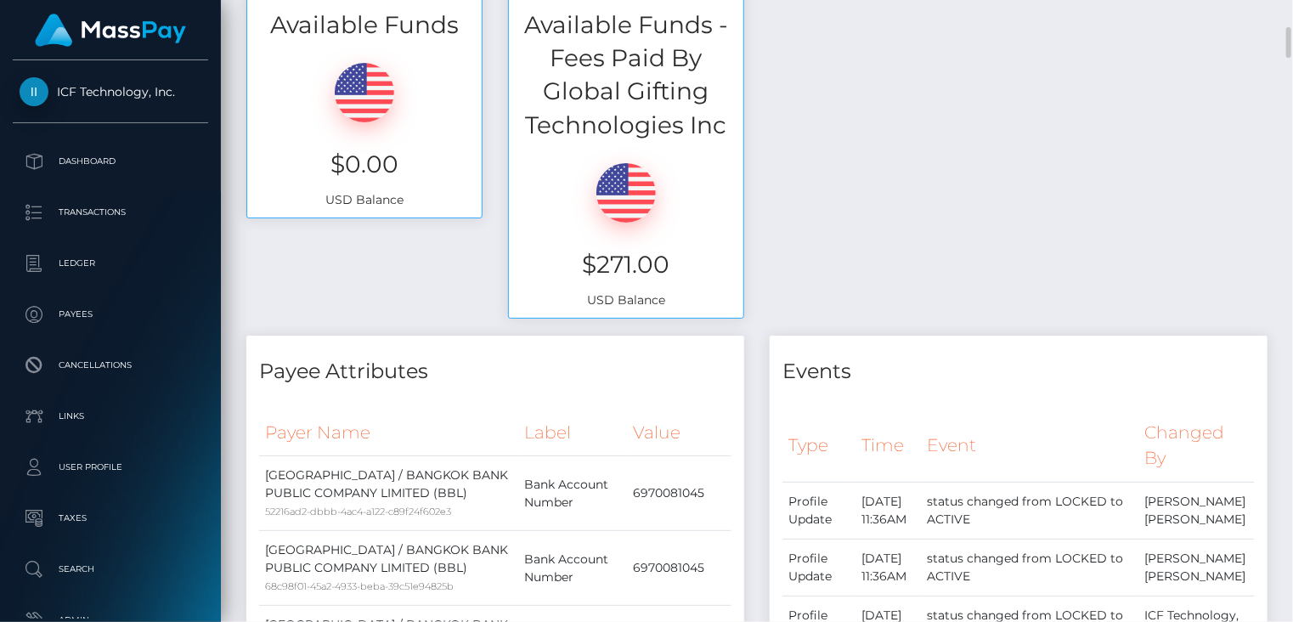
scroll to position [0, 0]
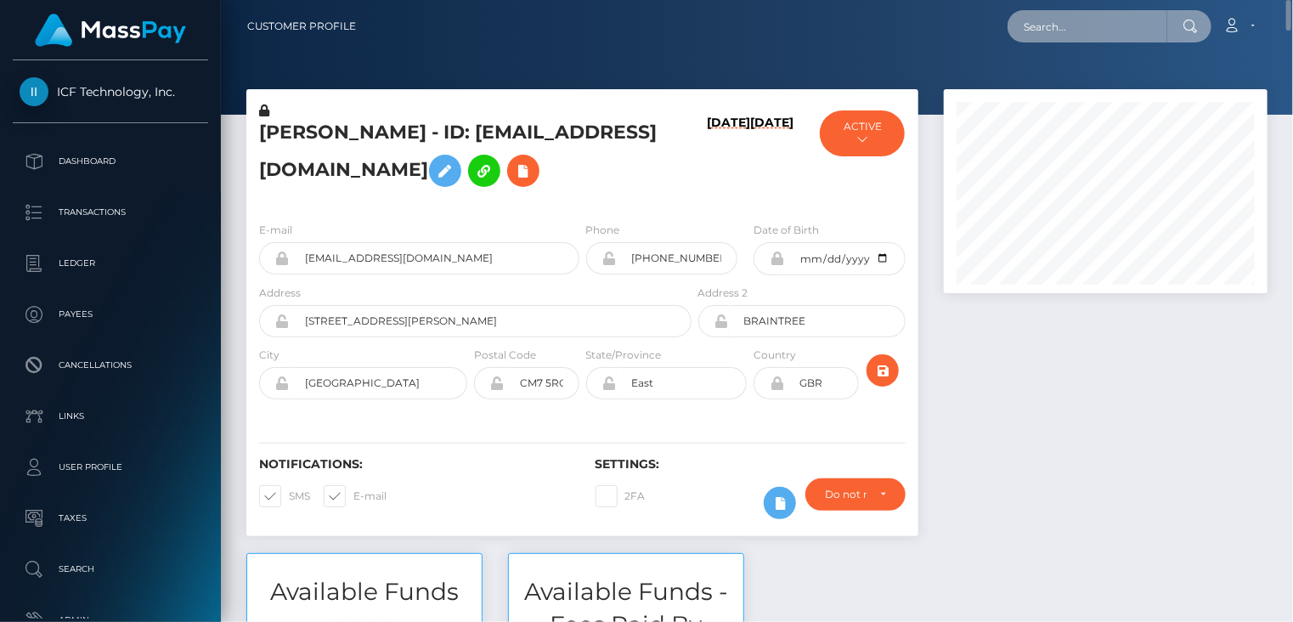
paste input "MSP6997efed38e0c1d"
type input "MSP6997efed38e0c1d"
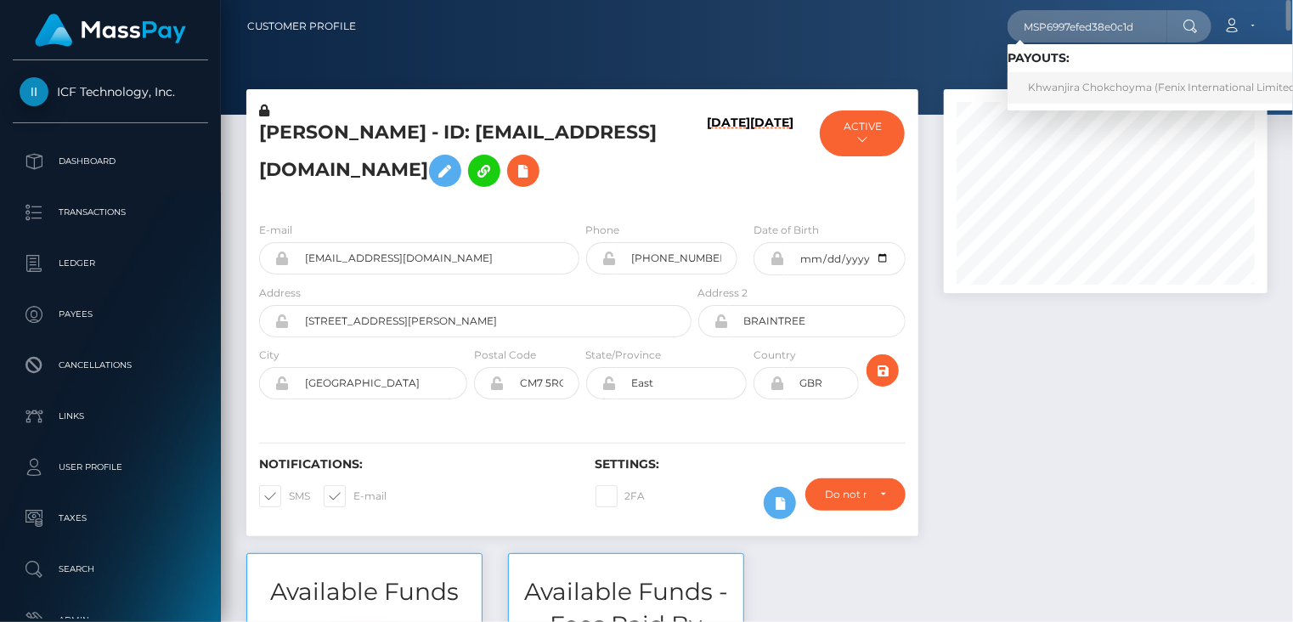
click at [1110, 98] on link "Khwanjira Chokchoyma (Fenix International Limited - )" at bounding box center [1168, 87] width 321 height 31
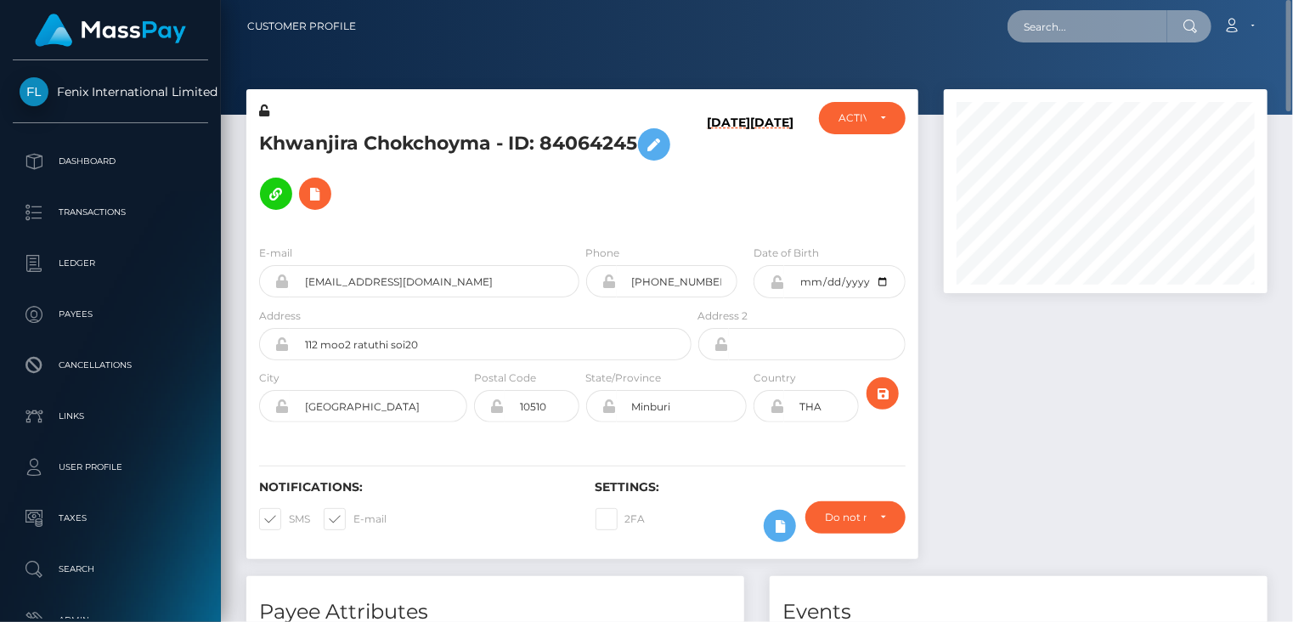
paste input "pout_My0pfGAI955Tn"
type input "pout_My0pfGAI955Tn"
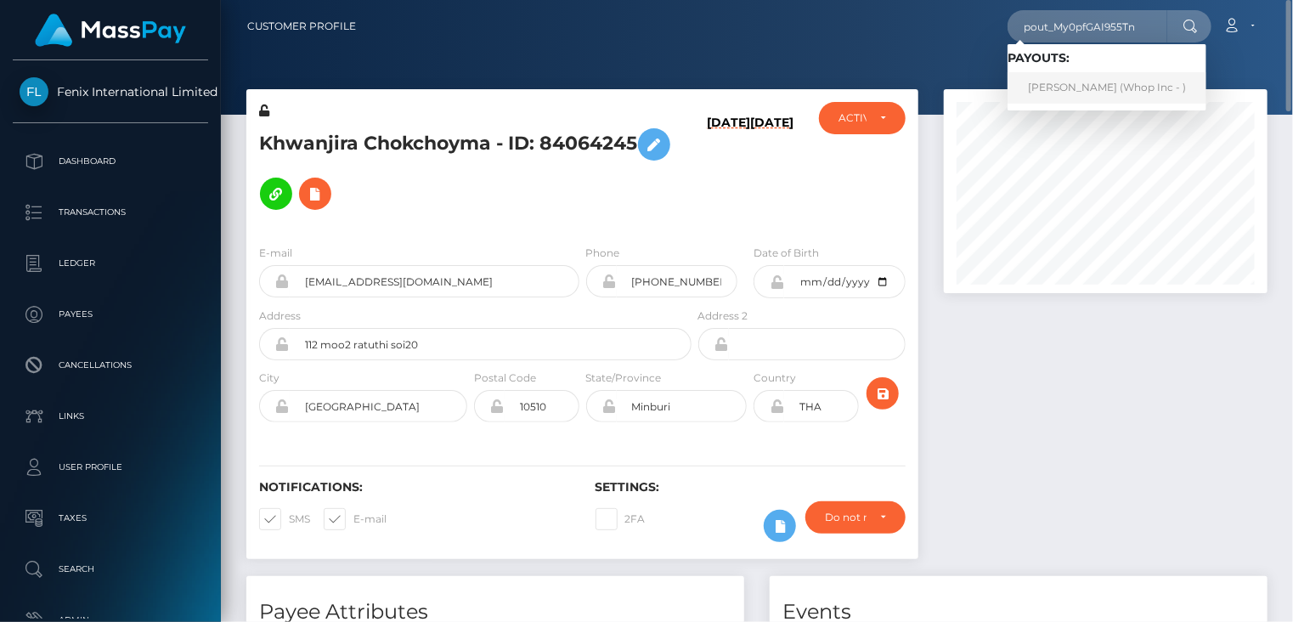
click at [1050, 95] on link "Taha Hussain (Whop Inc - )" at bounding box center [1107, 87] width 199 height 31
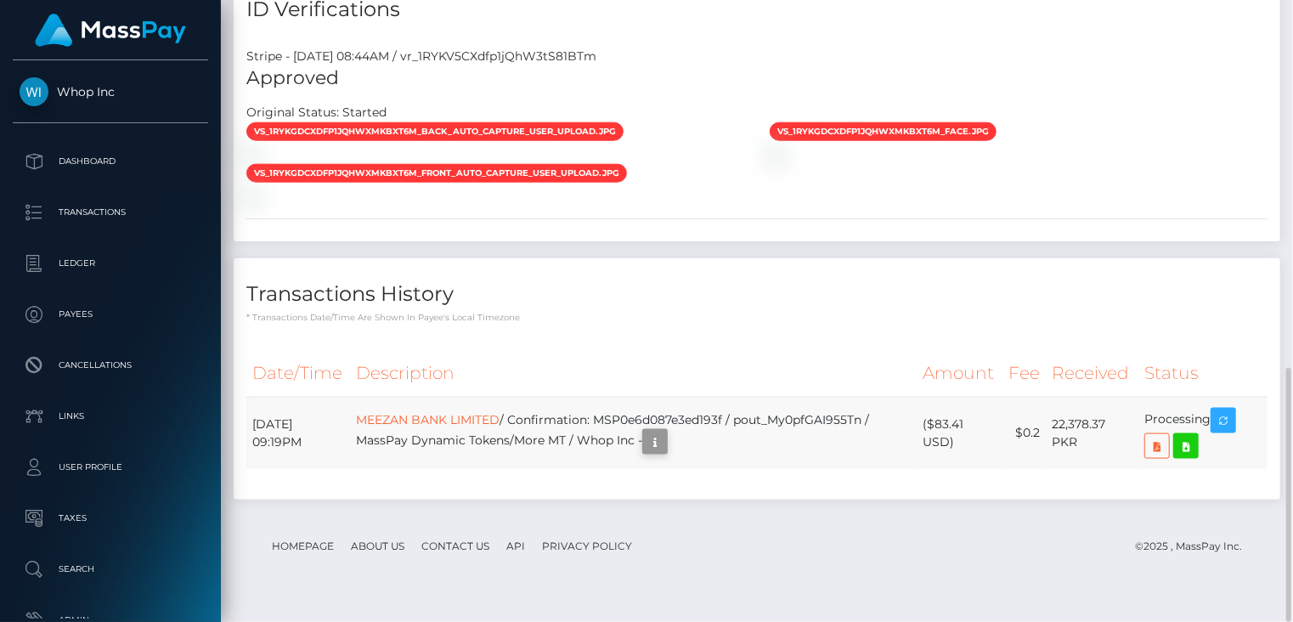
scroll to position [204, 323]
click at [676, 439] on td "MEEZAN BANK LIMITED / Confirmation: MSP0e6d087e3ed193f / pout_My0pfGAI955Tn / M…" at bounding box center [634, 433] width 568 height 72
copy td "MSP0e6d087e3ed193f"
